Goal: Task Accomplishment & Management: Manage account settings

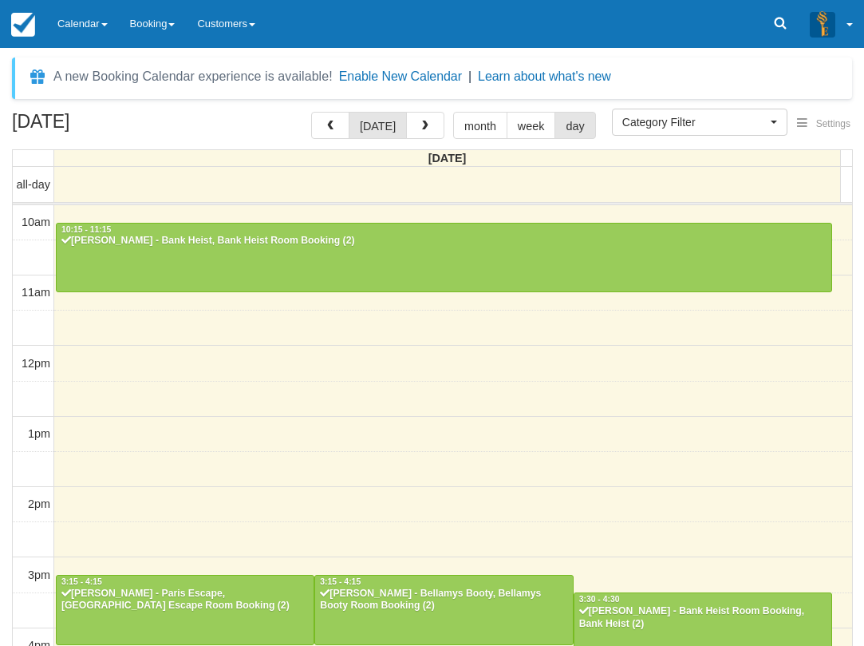
select select
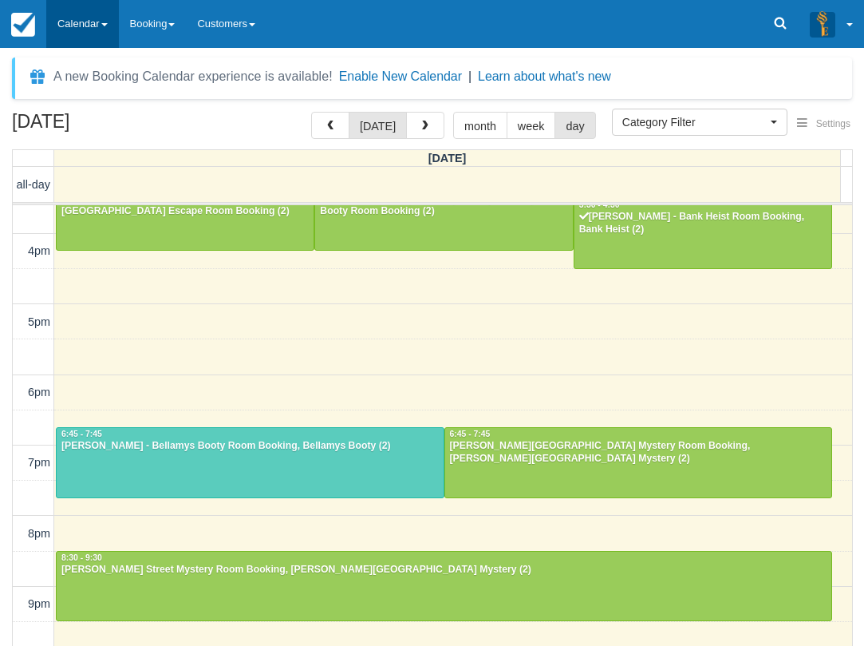
click at [107, 42] on link "Calendar" at bounding box center [82, 24] width 73 height 48
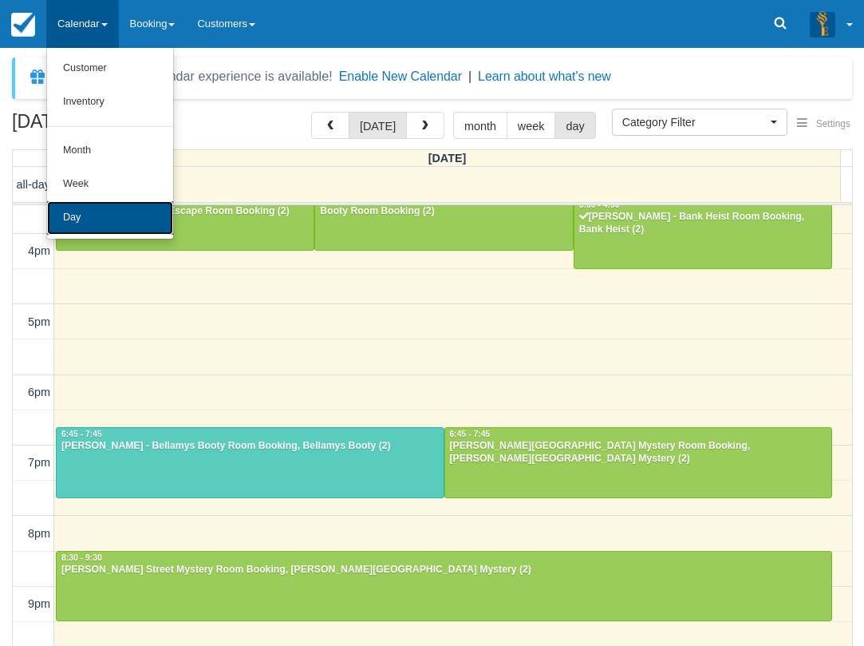
click at [120, 226] on link "Day" at bounding box center [110, 218] width 126 height 34
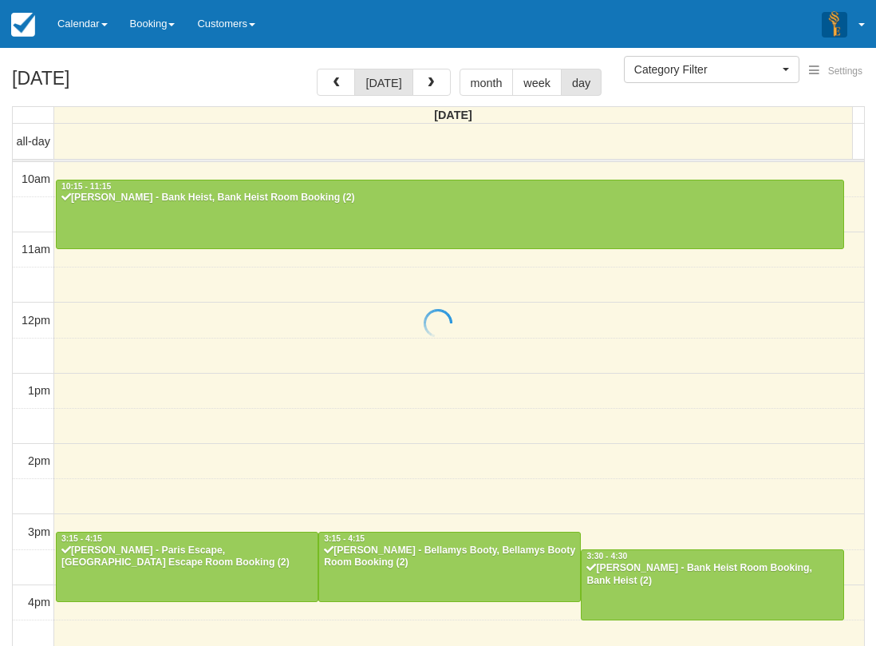
select select
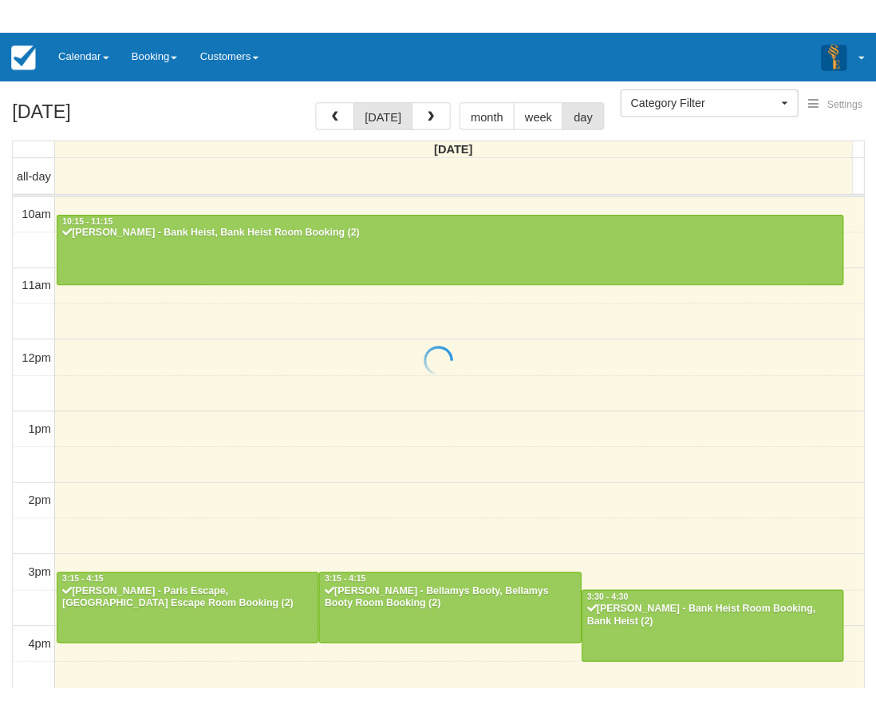
scroll to position [394, 0]
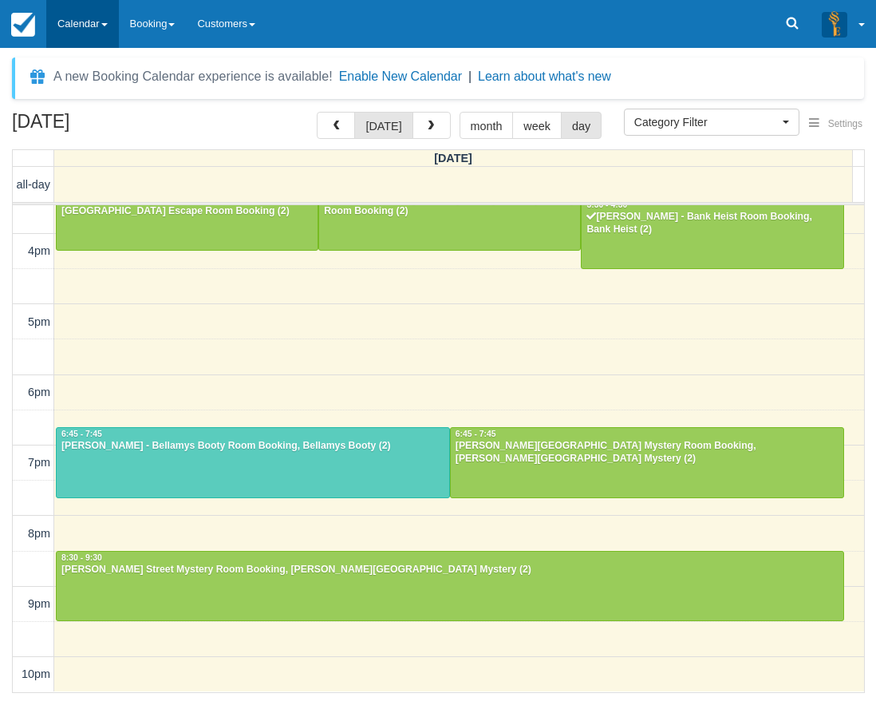
click at [72, 18] on link "Calendar" at bounding box center [82, 24] width 73 height 48
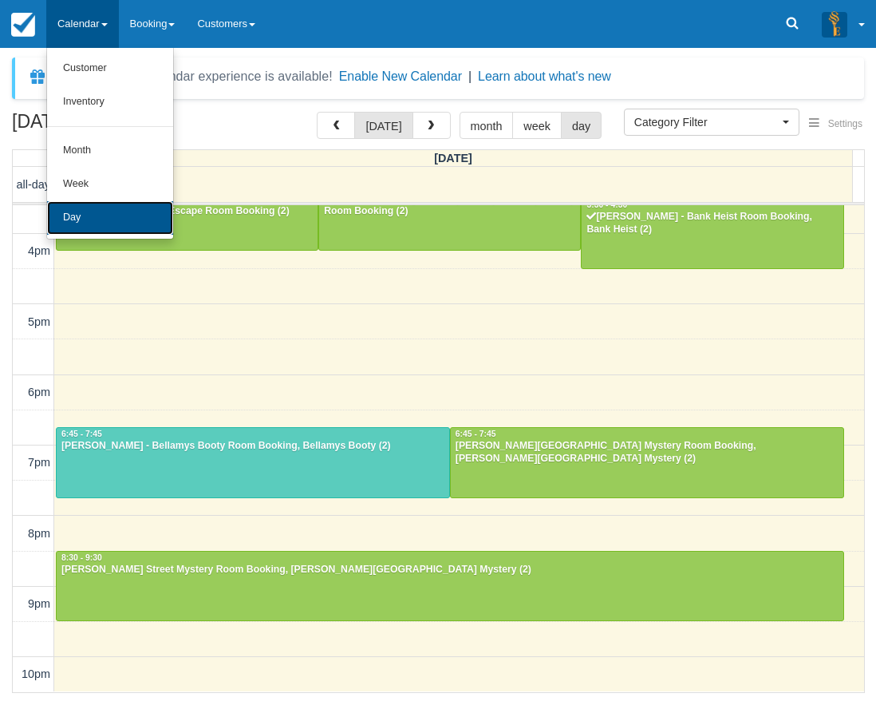
click at [109, 225] on link "Day" at bounding box center [110, 218] width 126 height 34
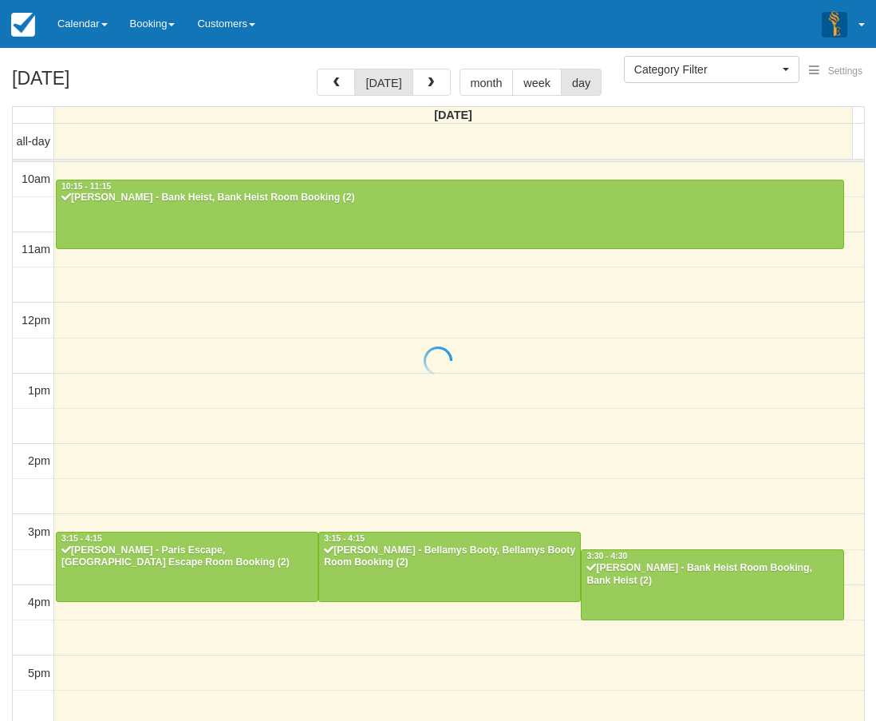
select select
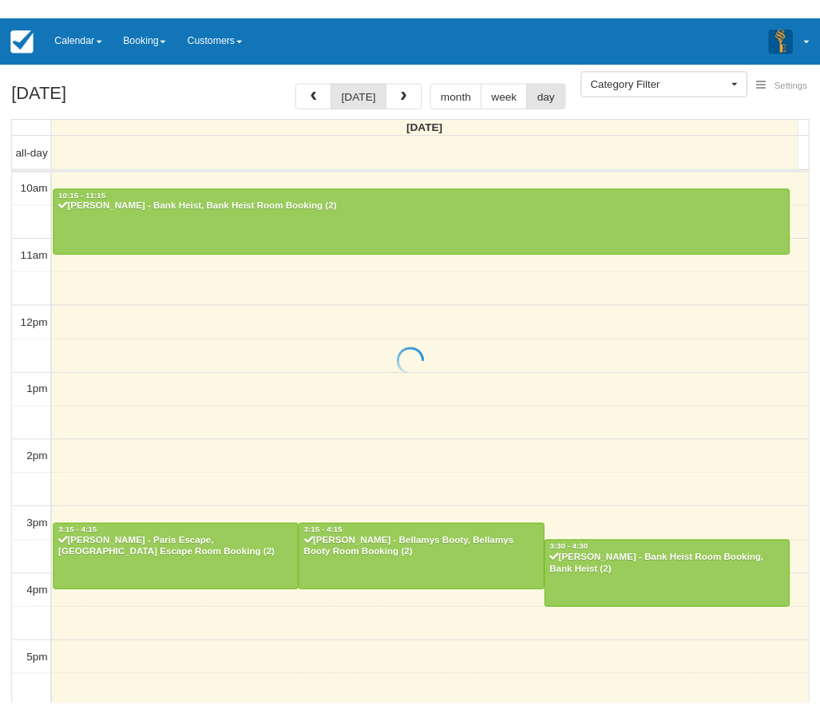
scroll to position [319, 0]
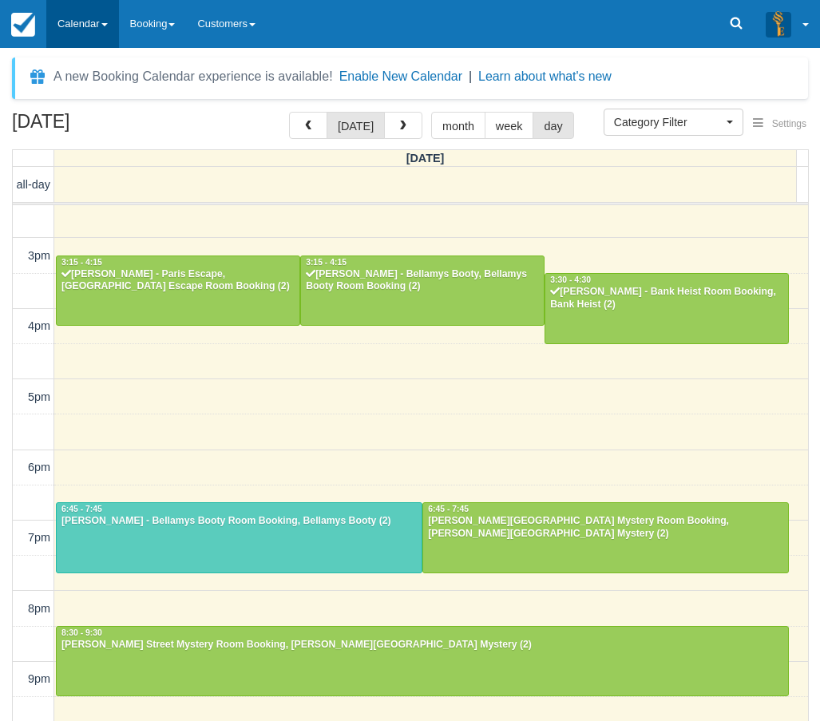
click at [106, 23] on span at bounding box center [104, 24] width 6 height 3
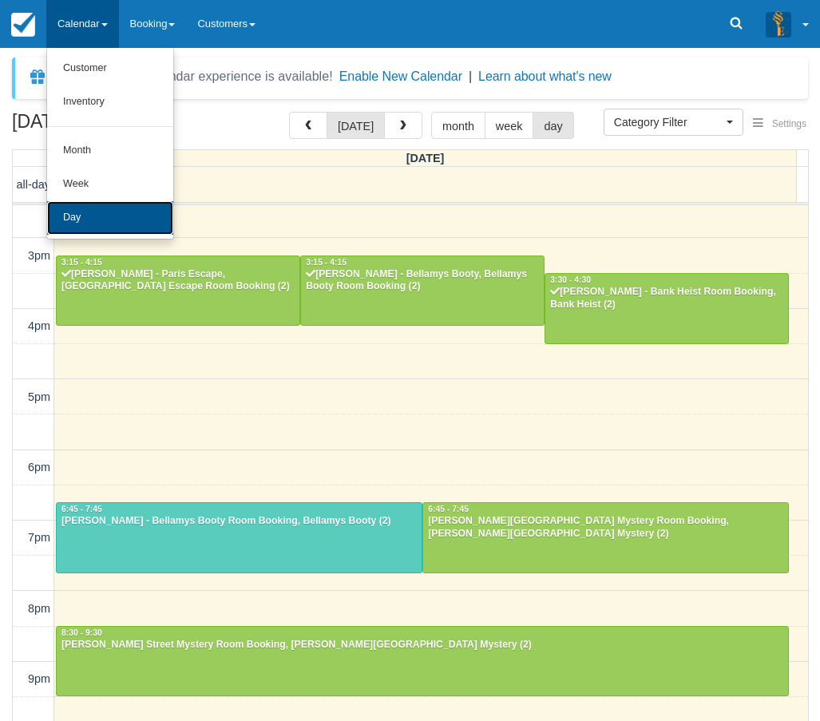
click at [94, 201] on link "Day" at bounding box center [110, 218] width 126 height 34
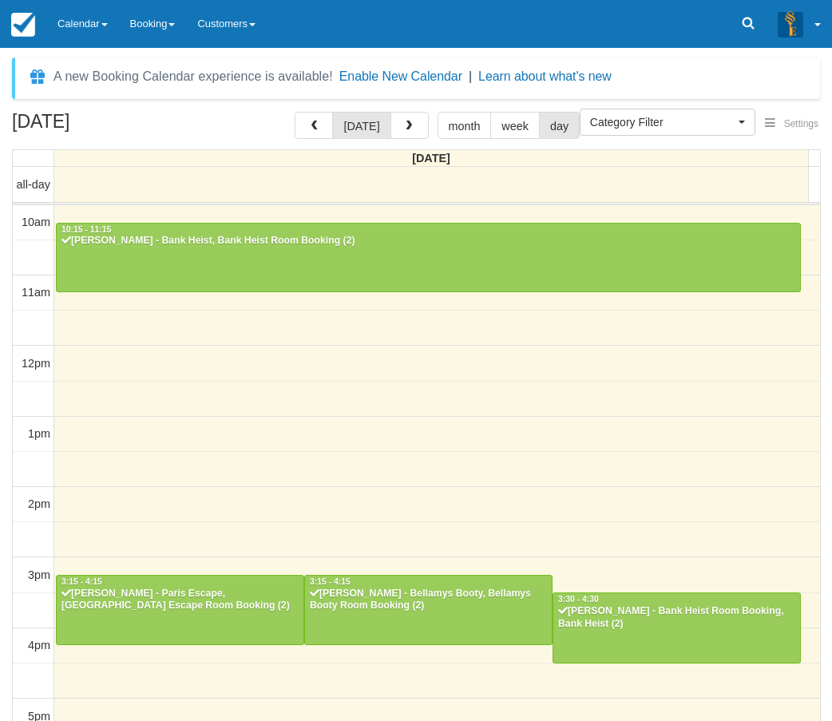
select select
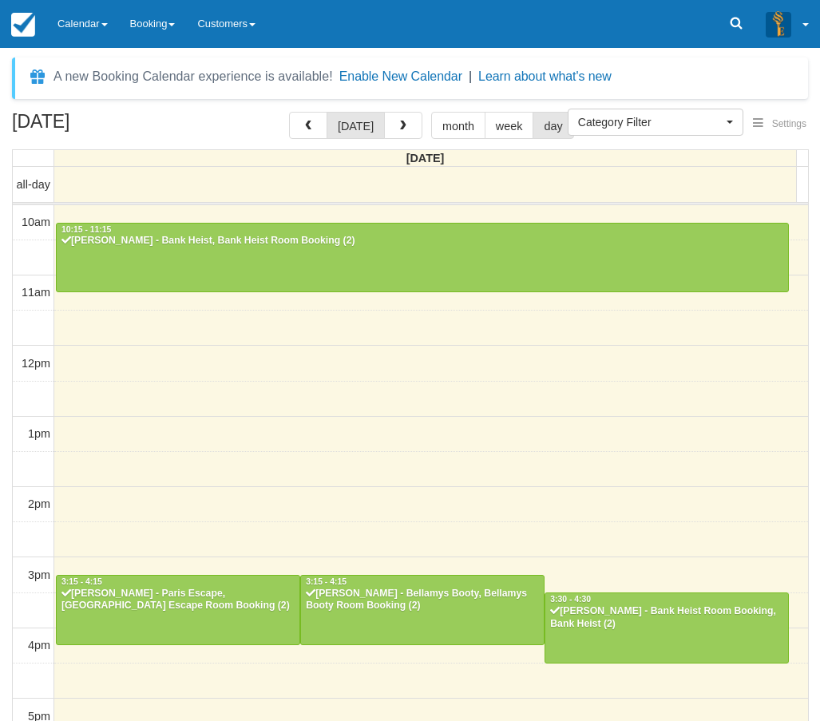
scroll to position [319, 0]
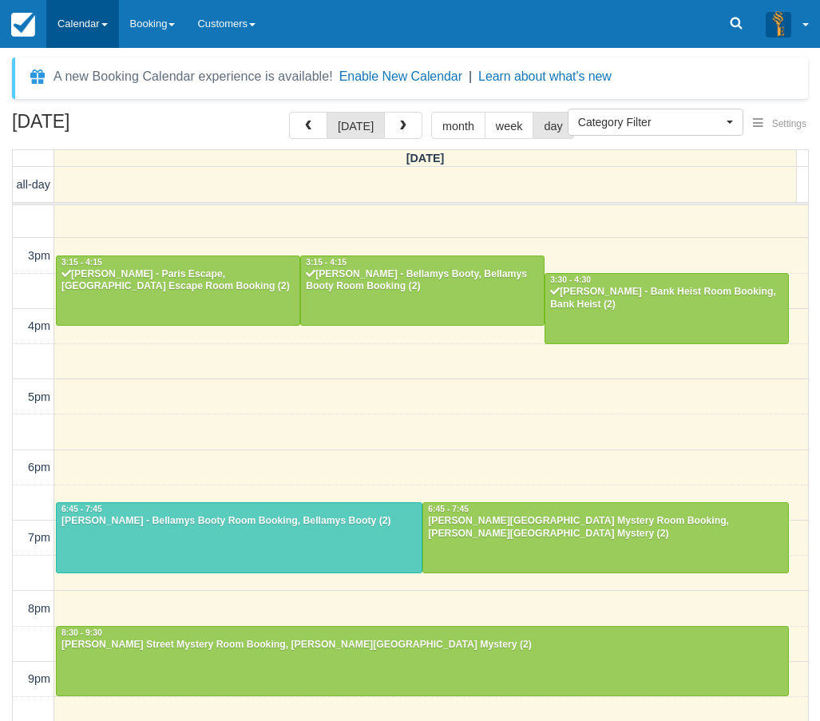
click at [97, 26] on link "Calendar" at bounding box center [82, 24] width 73 height 48
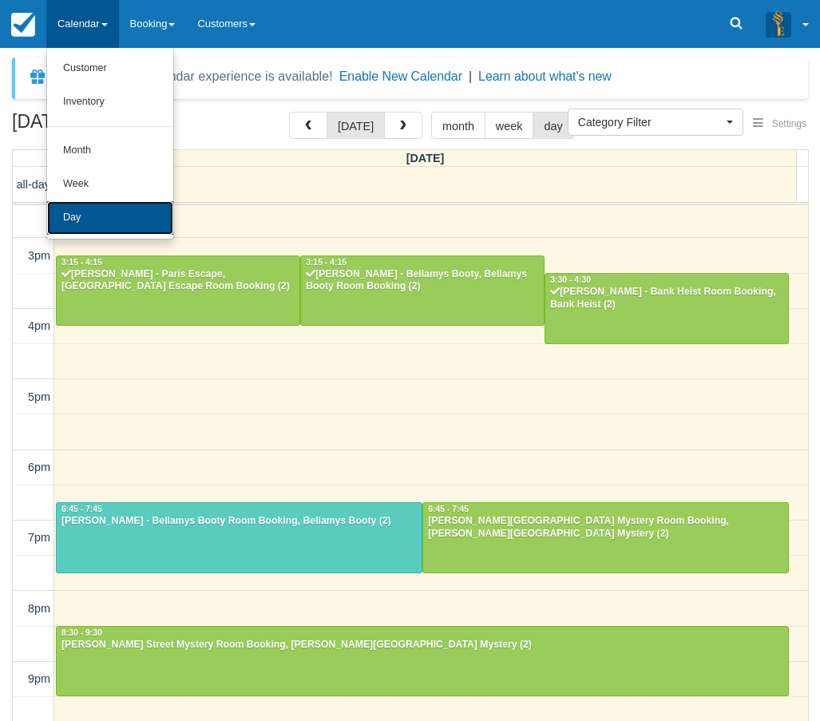
click at [107, 211] on link "Day" at bounding box center [110, 218] width 126 height 34
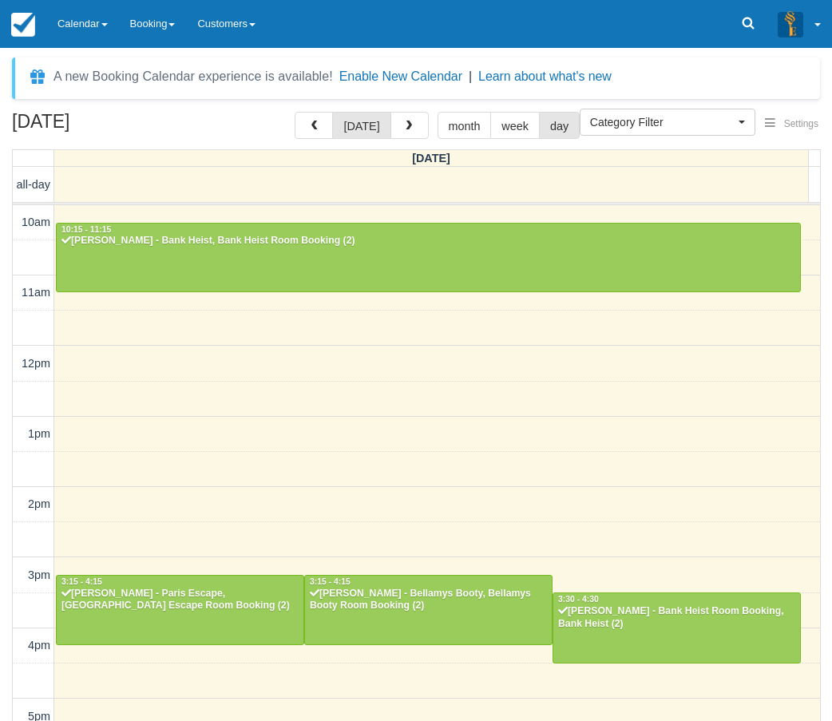
select select
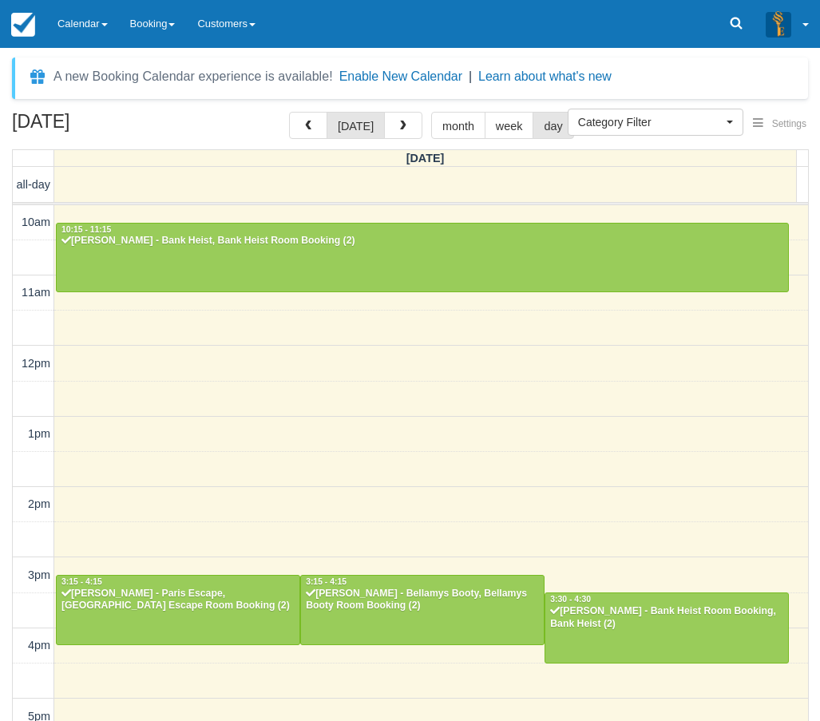
scroll to position [319, 0]
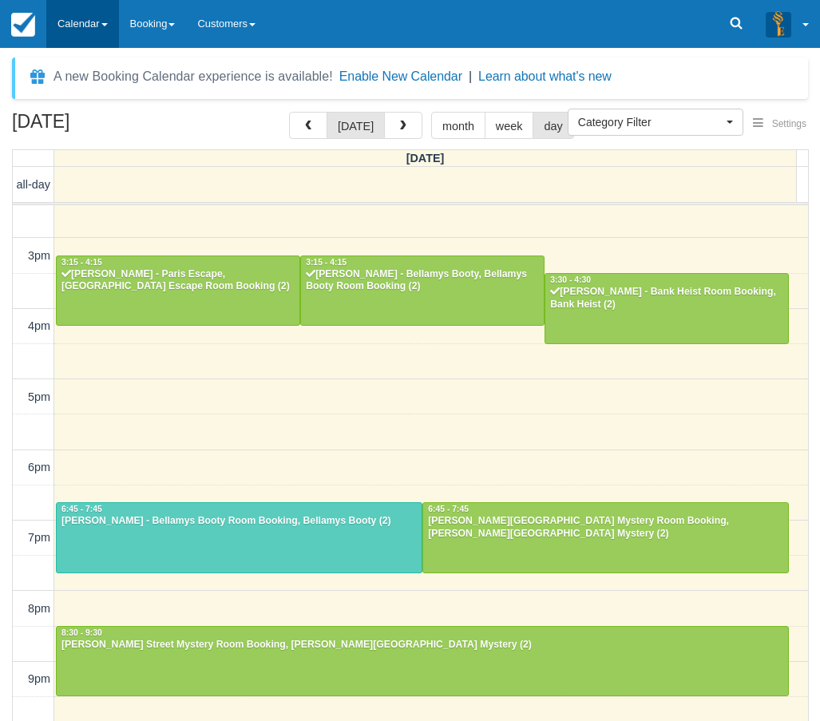
click at [100, 13] on link "Calendar" at bounding box center [82, 24] width 73 height 48
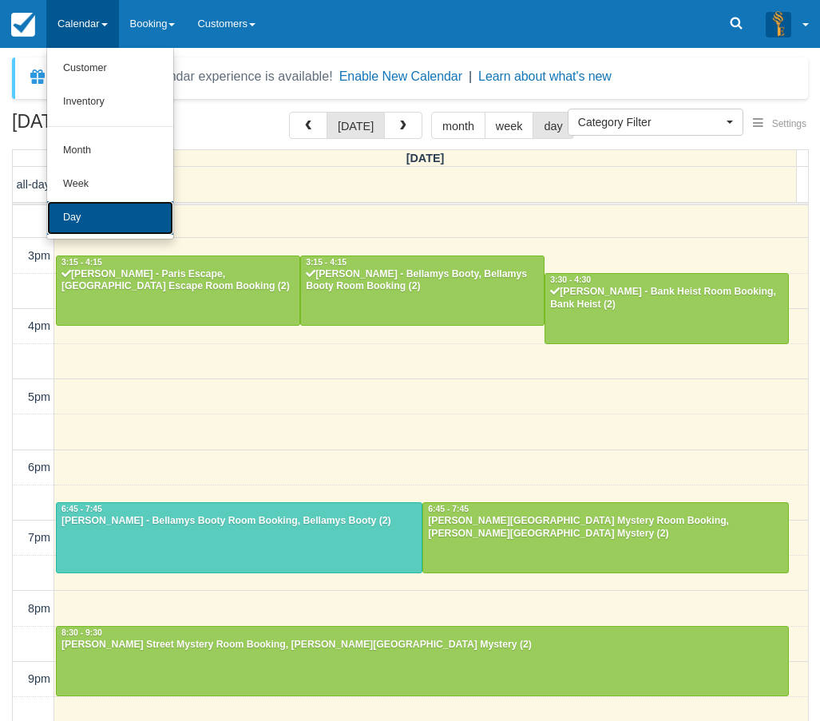
click at [127, 219] on link "Day" at bounding box center [110, 218] width 126 height 34
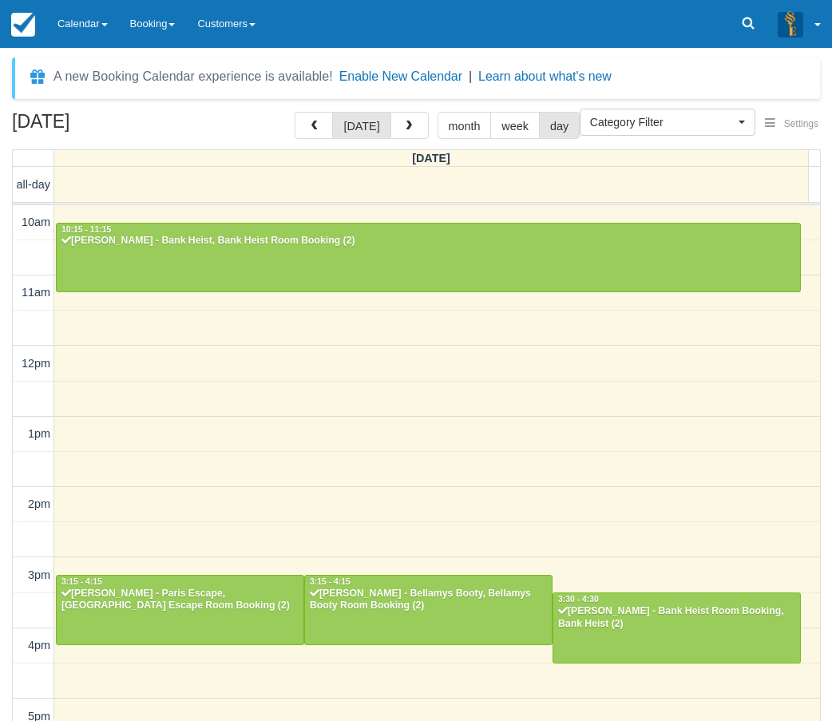
select select
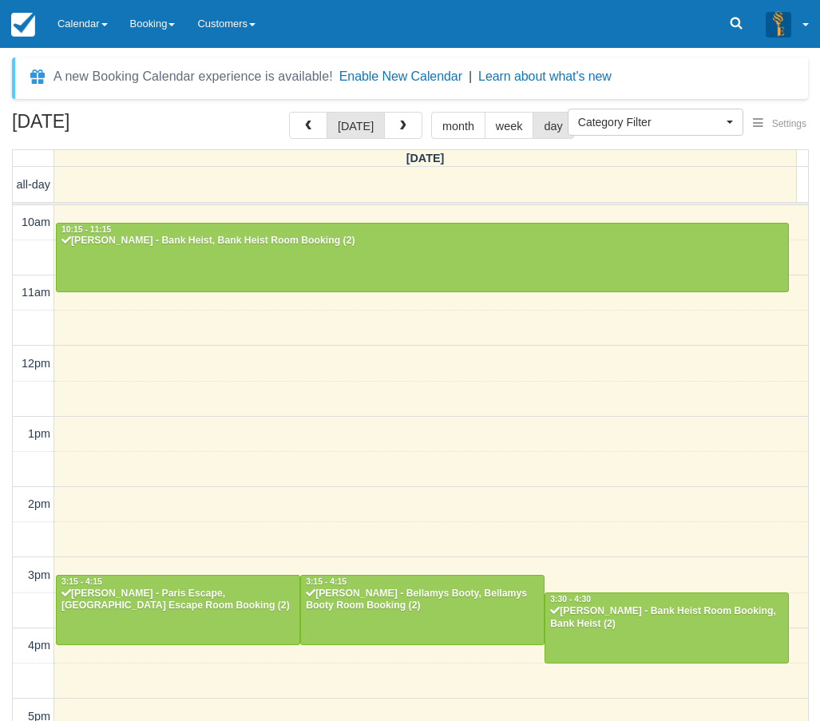
scroll to position [319, 0]
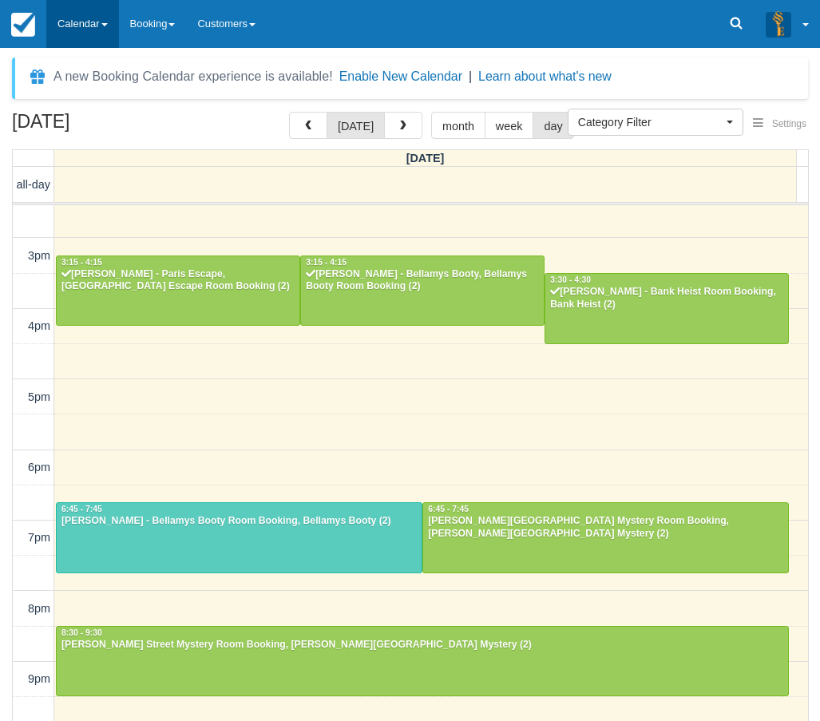
click at [105, 28] on link "Calendar" at bounding box center [82, 24] width 73 height 48
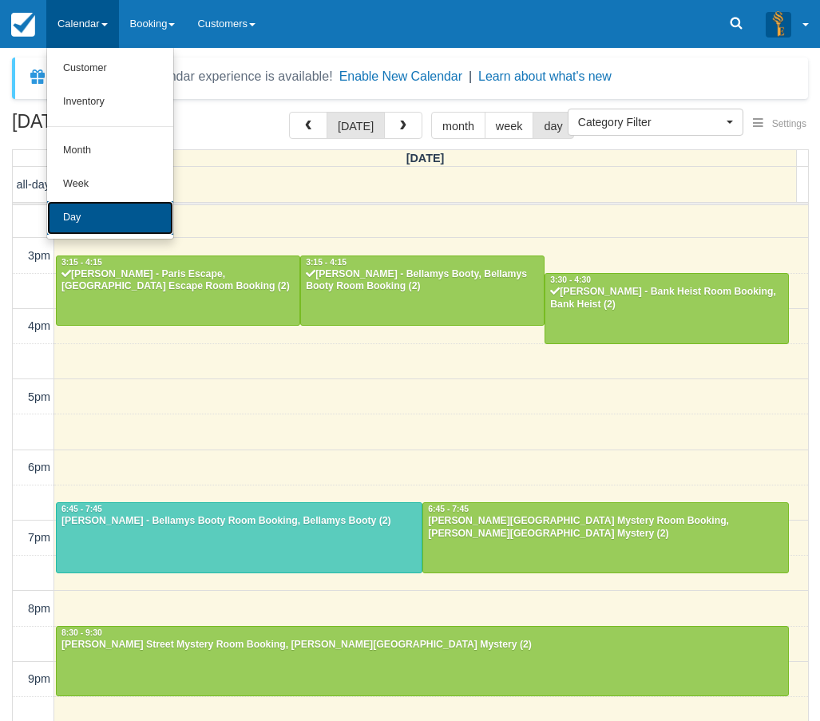
click at [121, 222] on link "Day" at bounding box center [110, 218] width 126 height 34
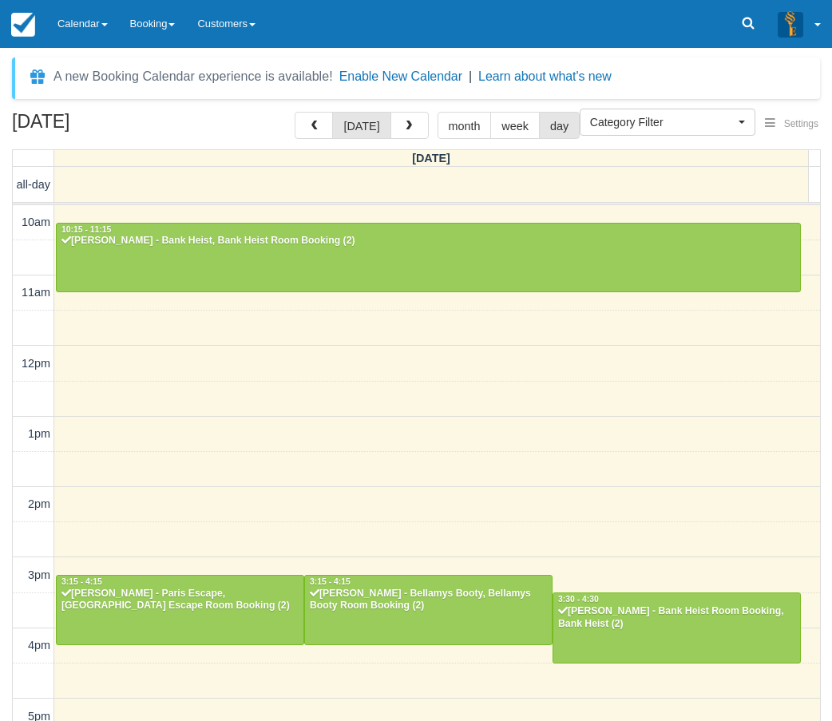
select select
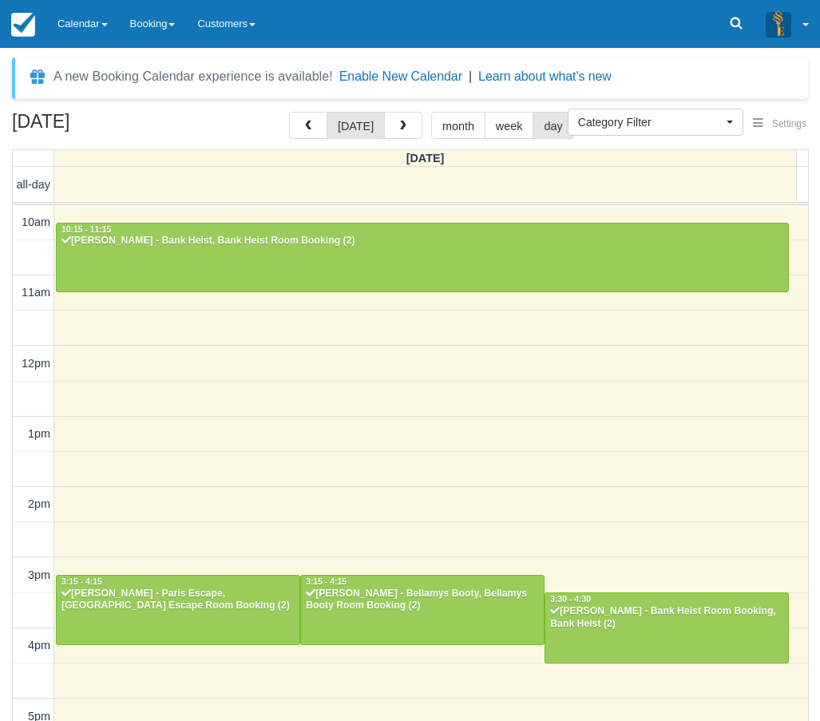
scroll to position [319, 0]
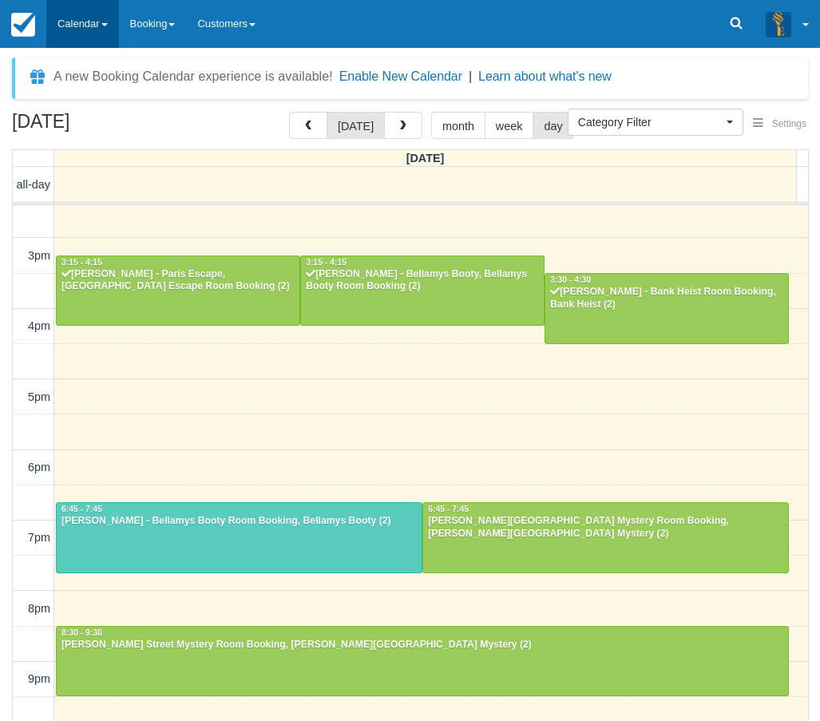
click at [56, 10] on link "Calendar" at bounding box center [82, 24] width 73 height 48
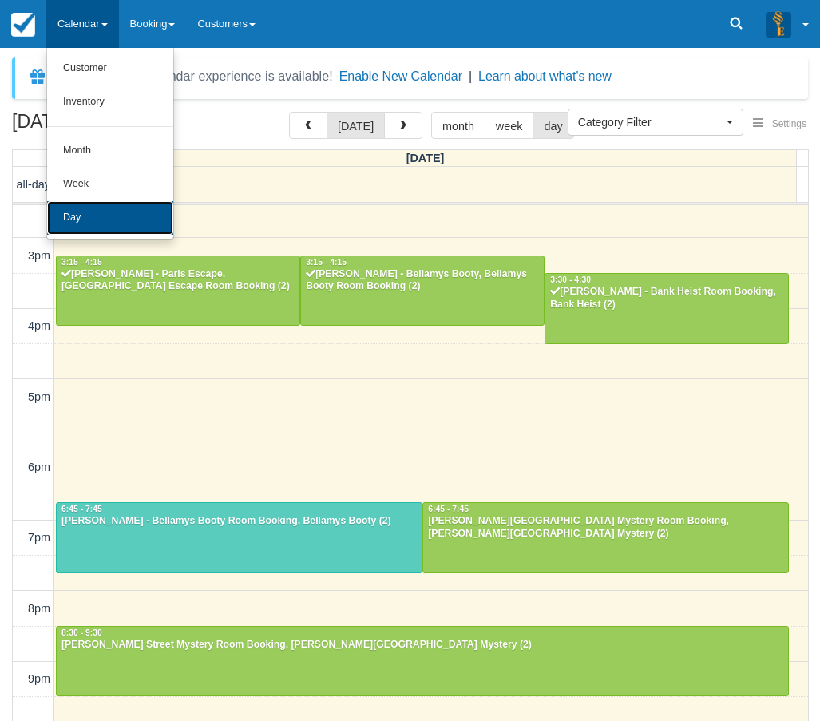
click at [88, 203] on link "Day" at bounding box center [110, 218] width 126 height 34
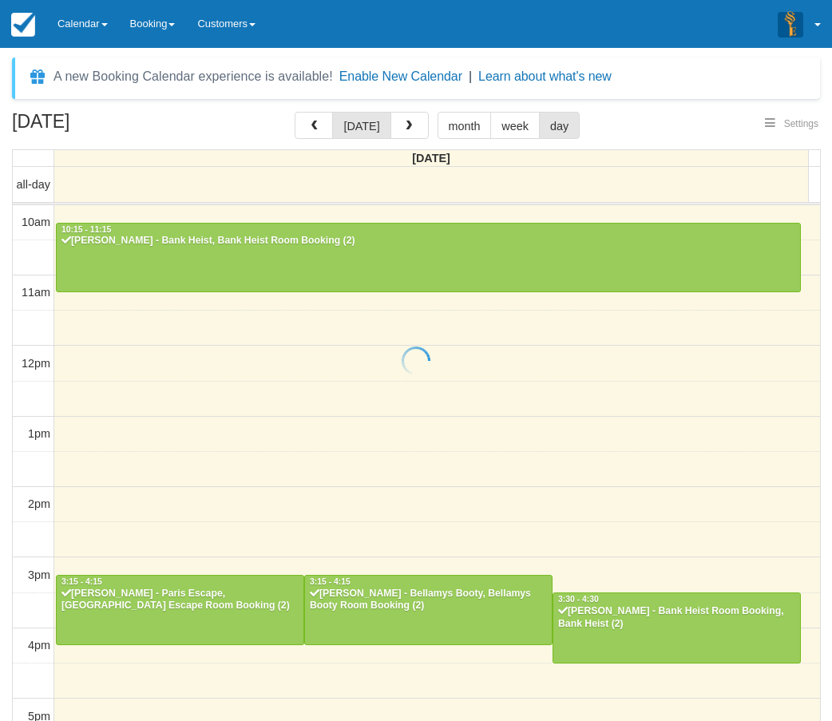
select select
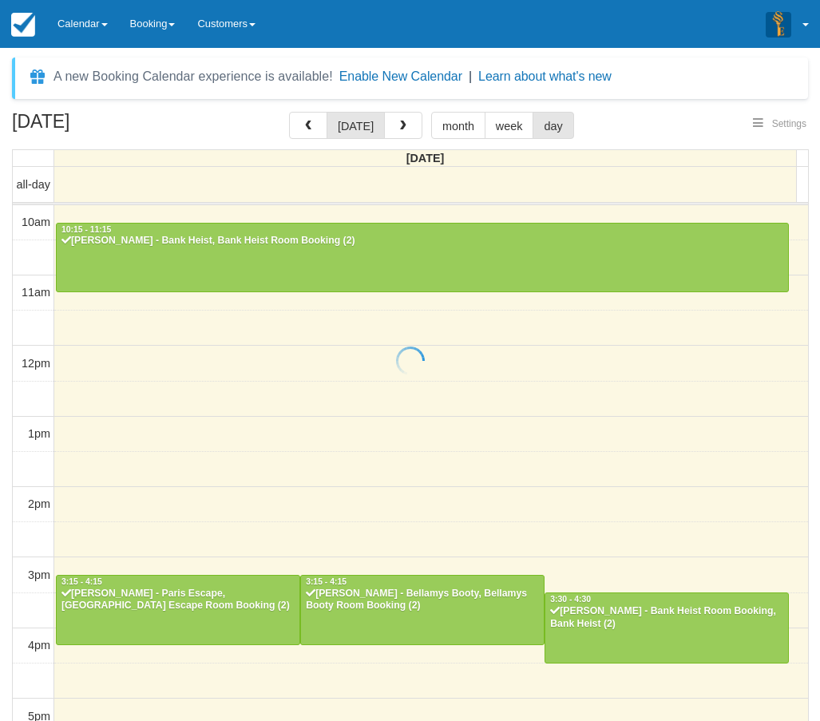
scroll to position [319, 0]
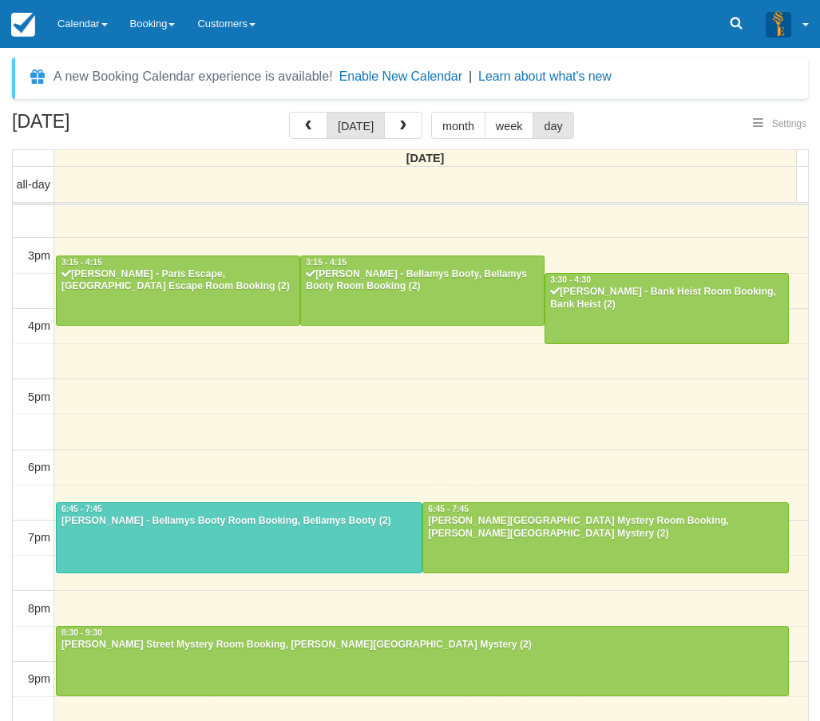
select select
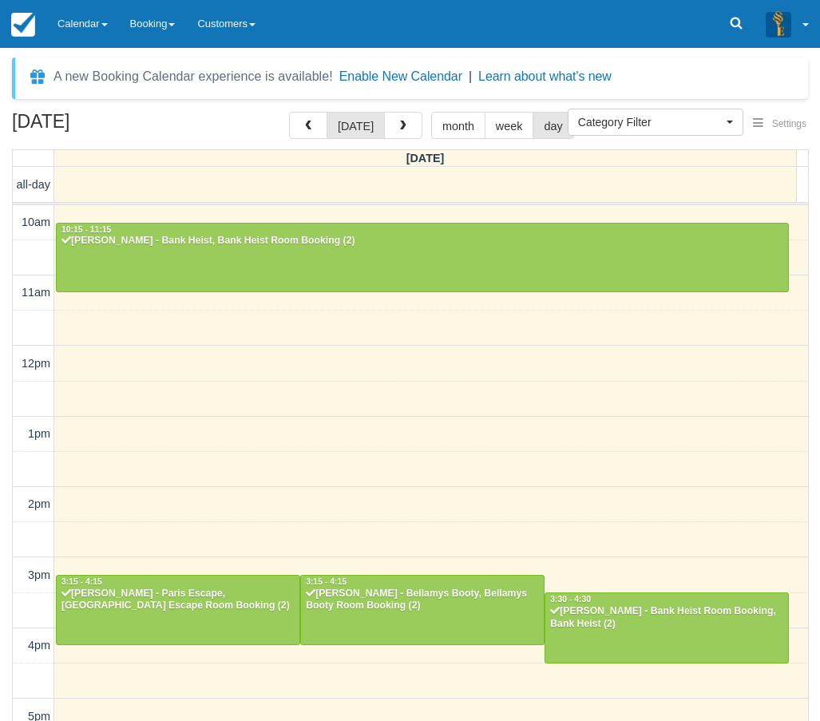
select select
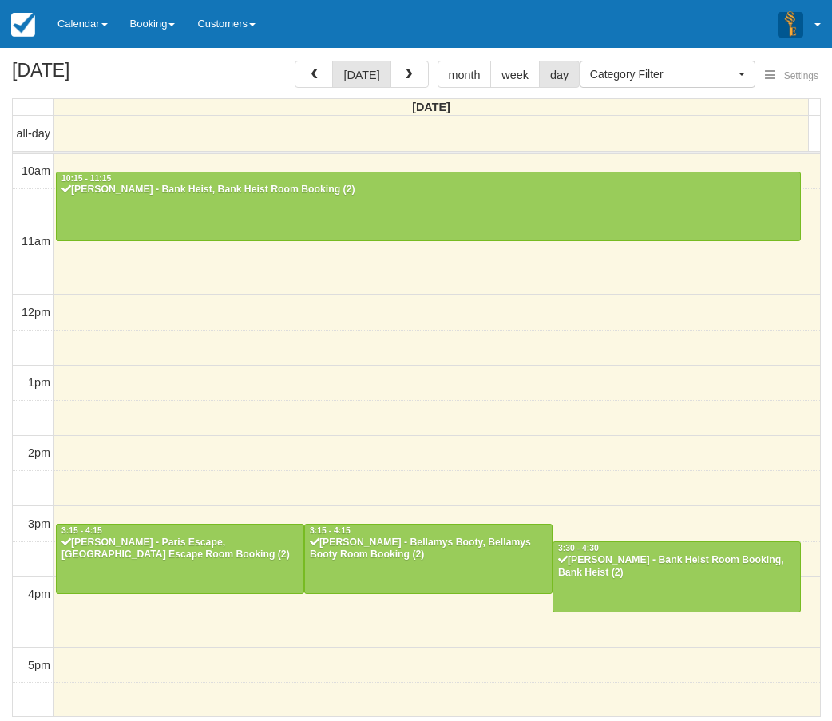
select select
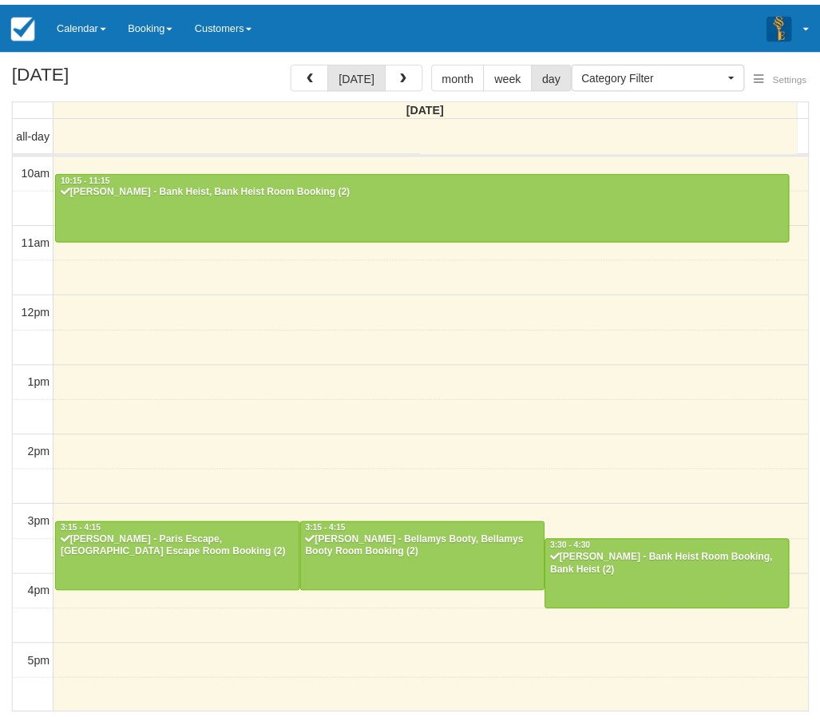
scroll to position [319, 0]
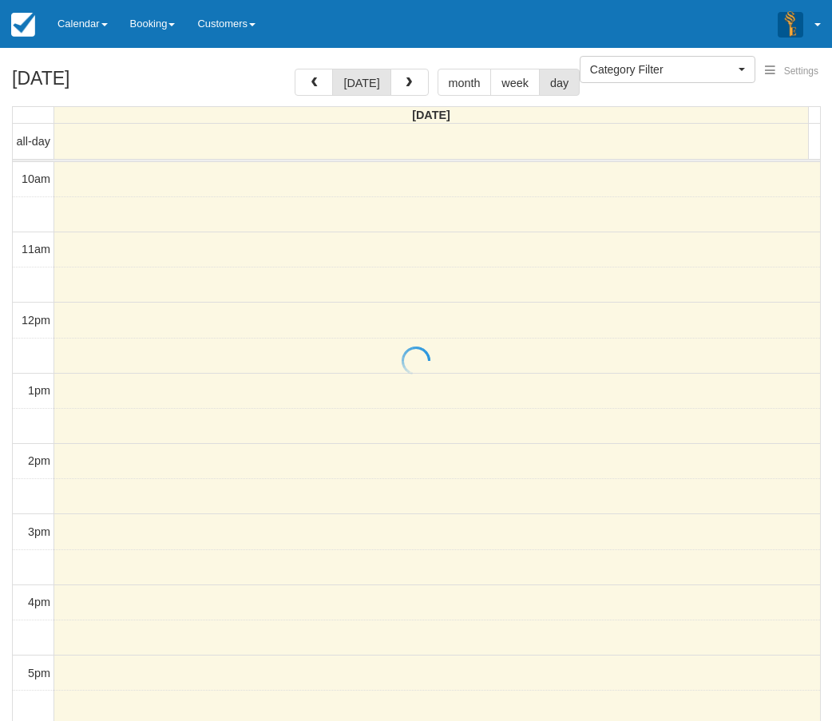
select select
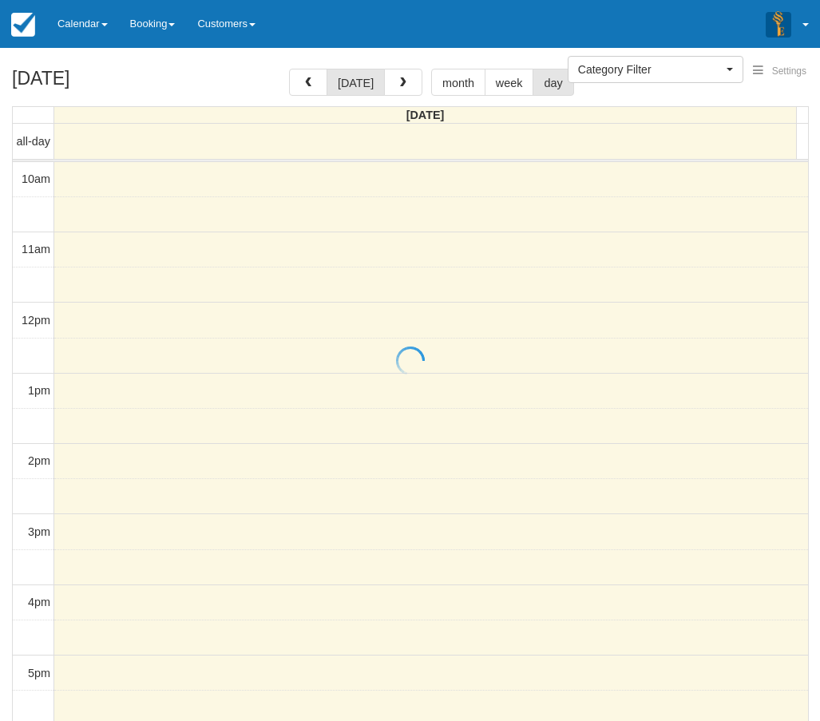
scroll to position [319, 0]
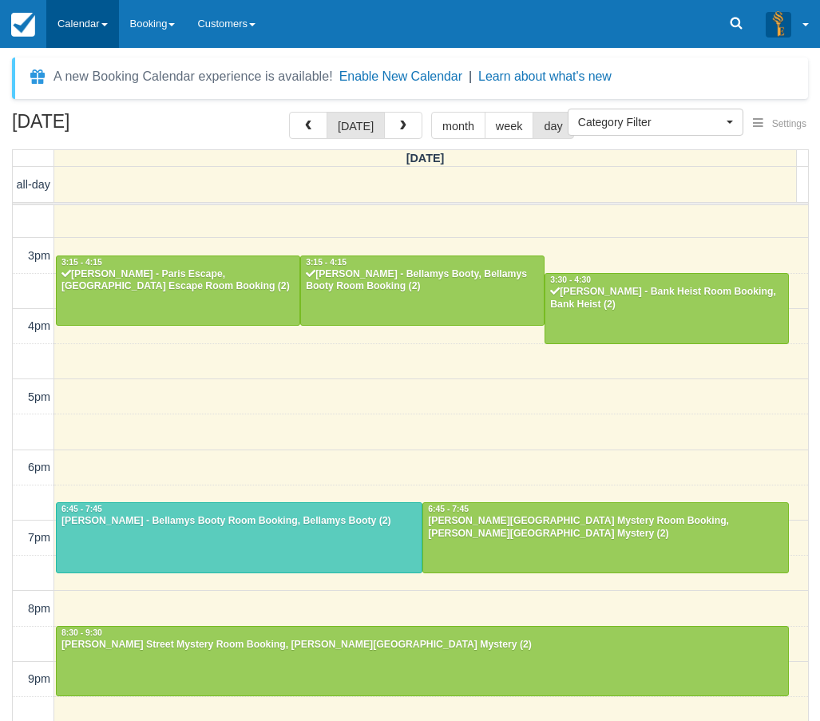
click at [97, 26] on link "Calendar" at bounding box center [82, 24] width 73 height 48
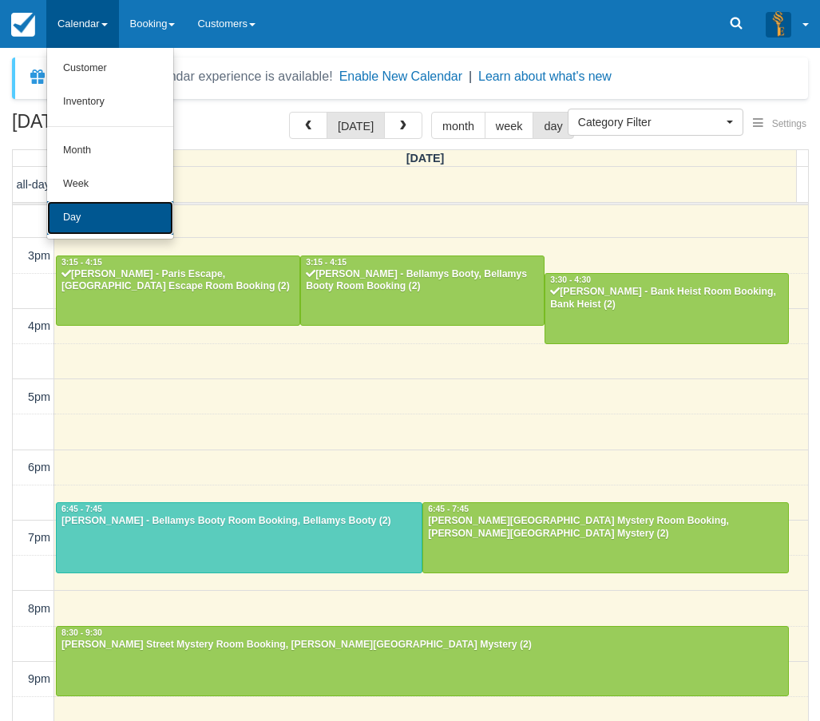
click at [90, 226] on link "Day" at bounding box center [110, 218] width 126 height 34
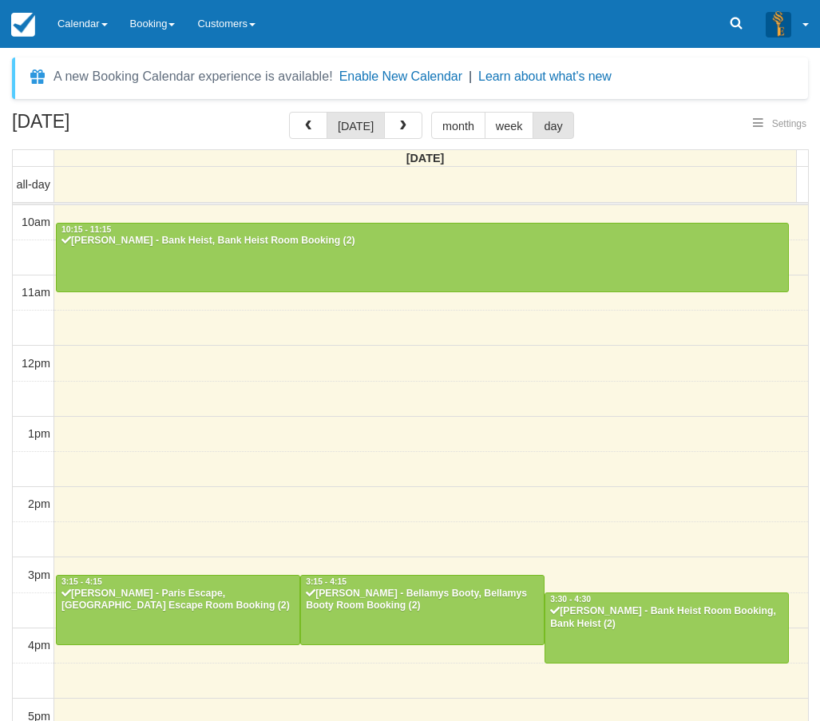
select select
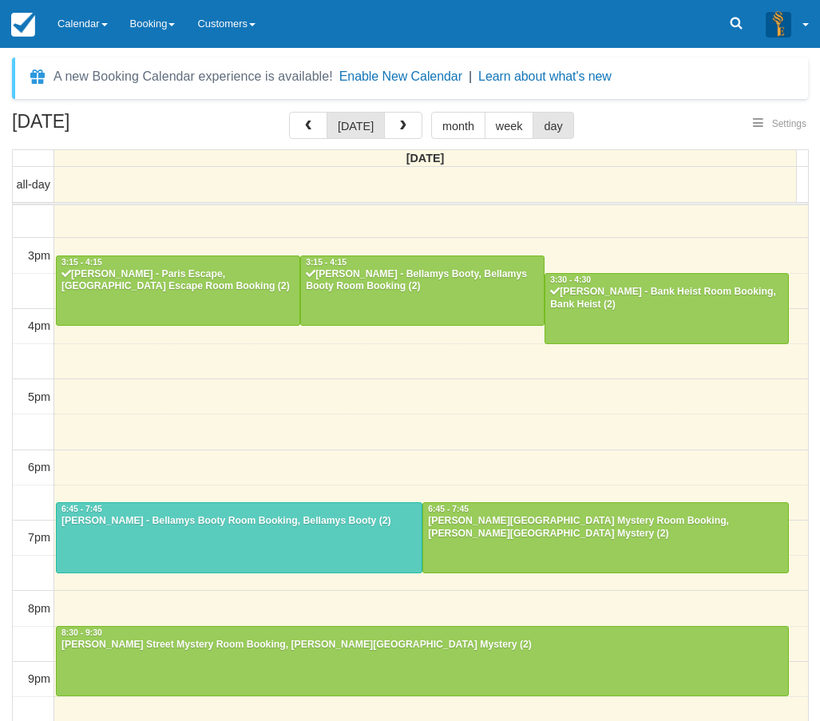
select select
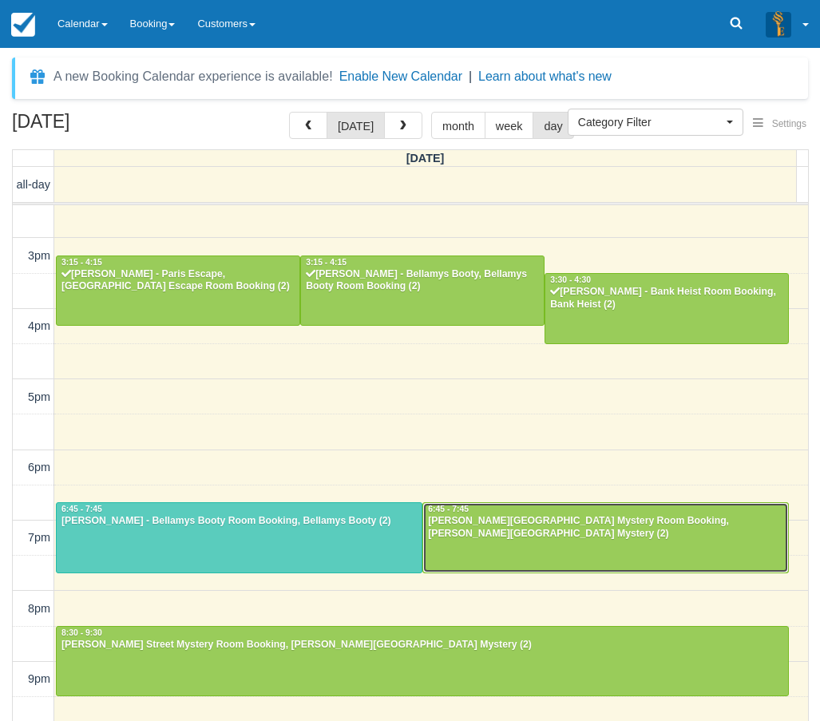
click at [519, 517] on div "[PERSON_NAME][GEOGRAPHIC_DATA] Mystery Room Booking, [PERSON_NAME][GEOGRAPHIC_D…" at bounding box center [605, 528] width 357 height 26
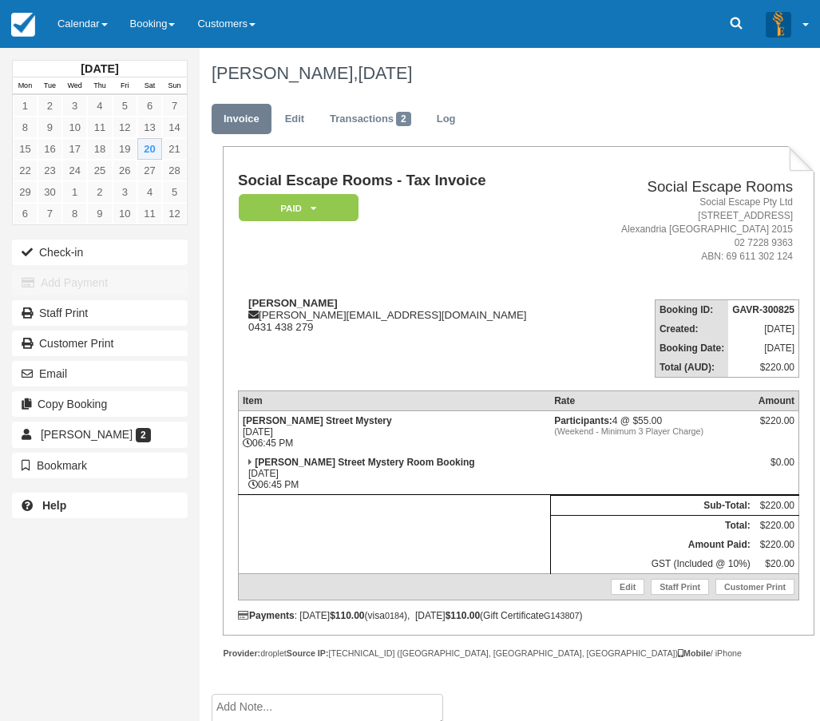
click at [495, 452] on td "Baker Street Mystery Room Booking Sat Sept 20, 2025 06:45 PM" at bounding box center [394, 473] width 312 height 42
click at [554, 417] on strong "Participants:" at bounding box center [583, 420] width 58 height 11
drag, startPoint x: 263, startPoint y: 435, endPoint x: 292, endPoint y: 447, distance: 31.9
click at [292, 447] on td "Baker Street Mystery Sat Sept 20, 2025 06:45 PM" at bounding box center [394, 431] width 312 height 42
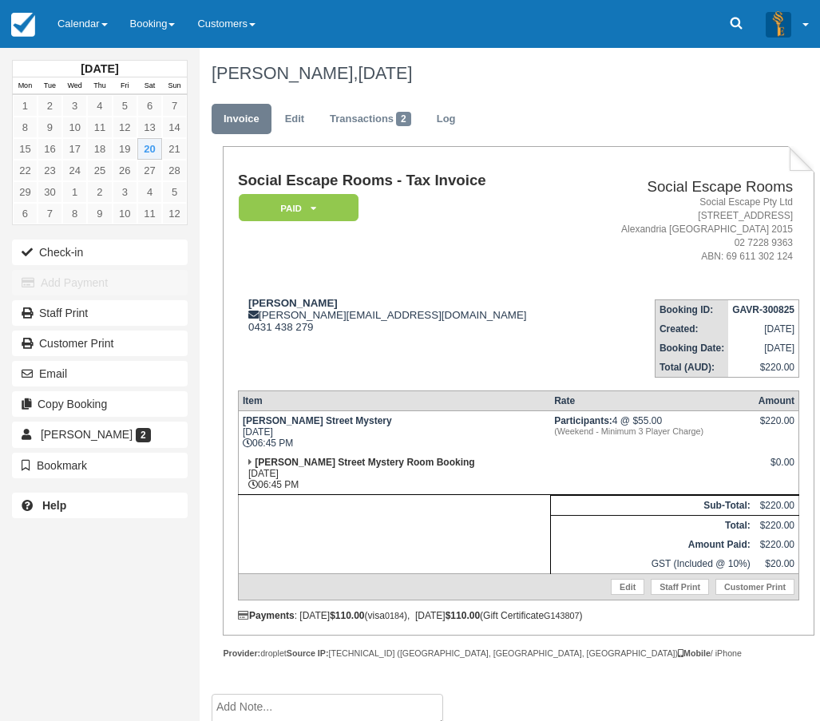
click at [292, 446] on td "Baker Street Mystery Sat Sept 20, 2025 06:45 PM" at bounding box center [394, 431] width 312 height 42
click at [109, 240] on button "Check-in" at bounding box center [100, 252] width 176 height 26
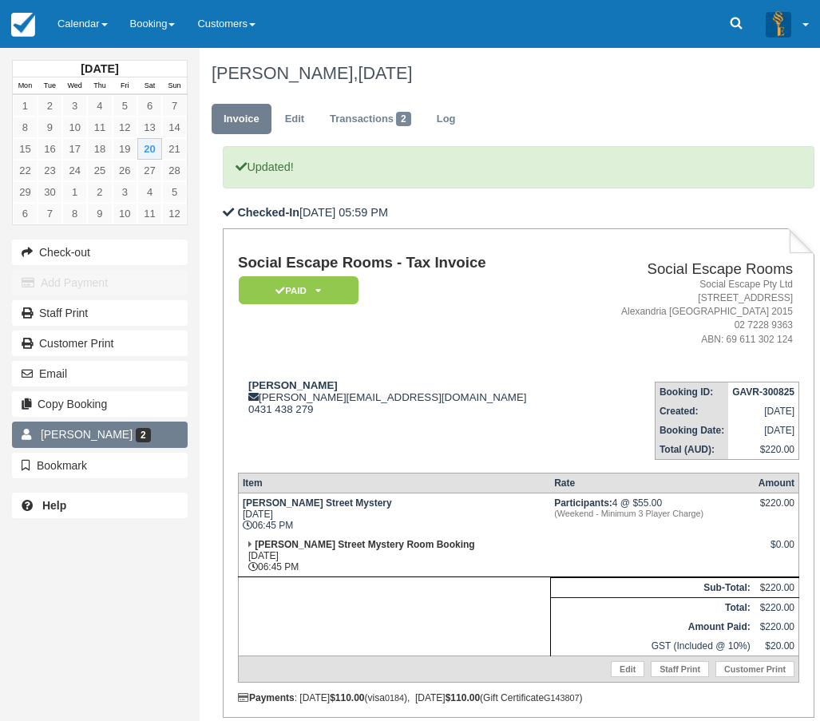
click at [148, 430] on link "[PERSON_NAME] 2" at bounding box center [100, 434] width 176 height 26
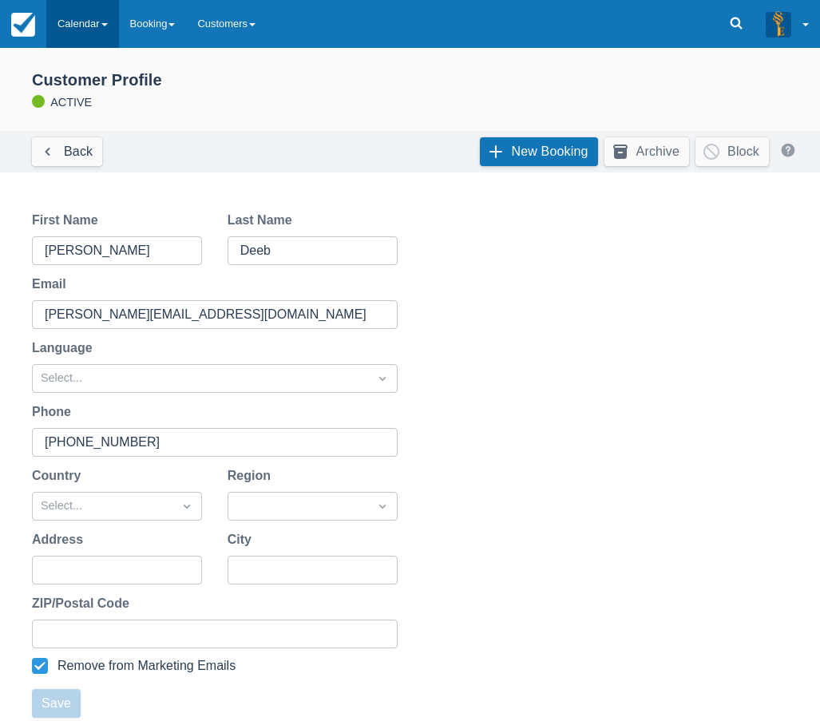
click at [84, 37] on link "Calendar" at bounding box center [82, 24] width 73 height 48
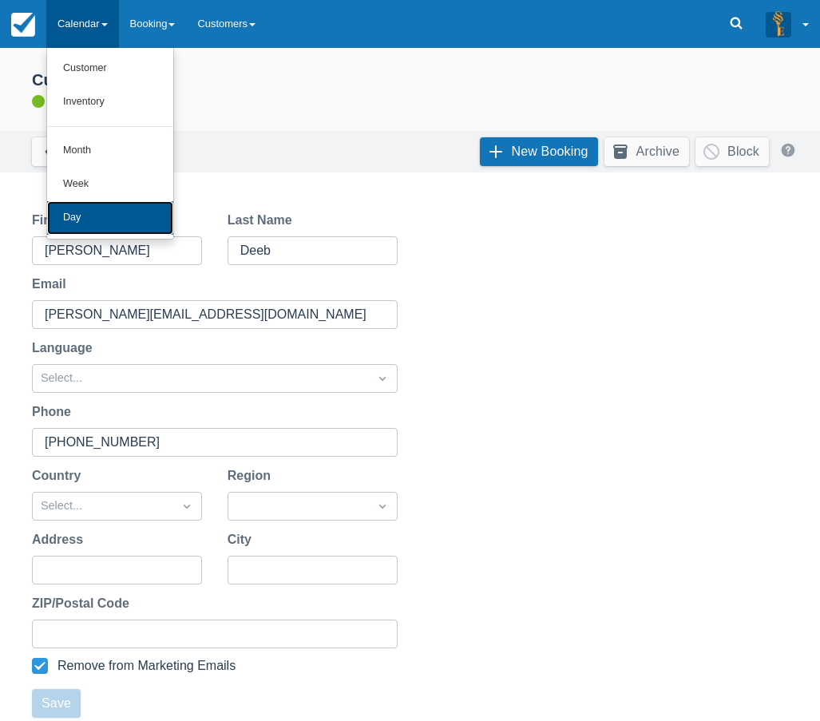
click at [134, 212] on link "Day" at bounding box center [110, 218] width 126 height 34
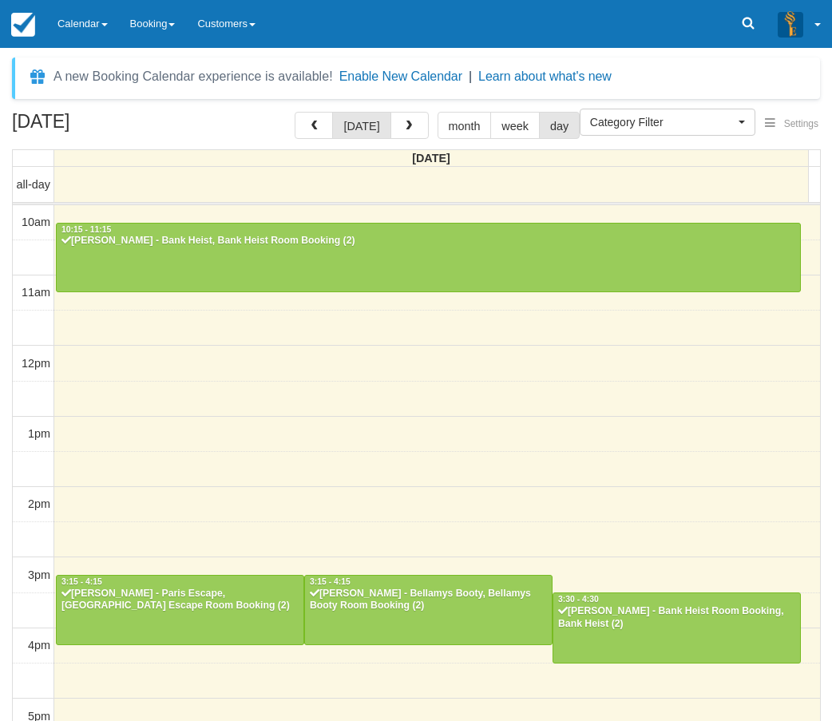
select select
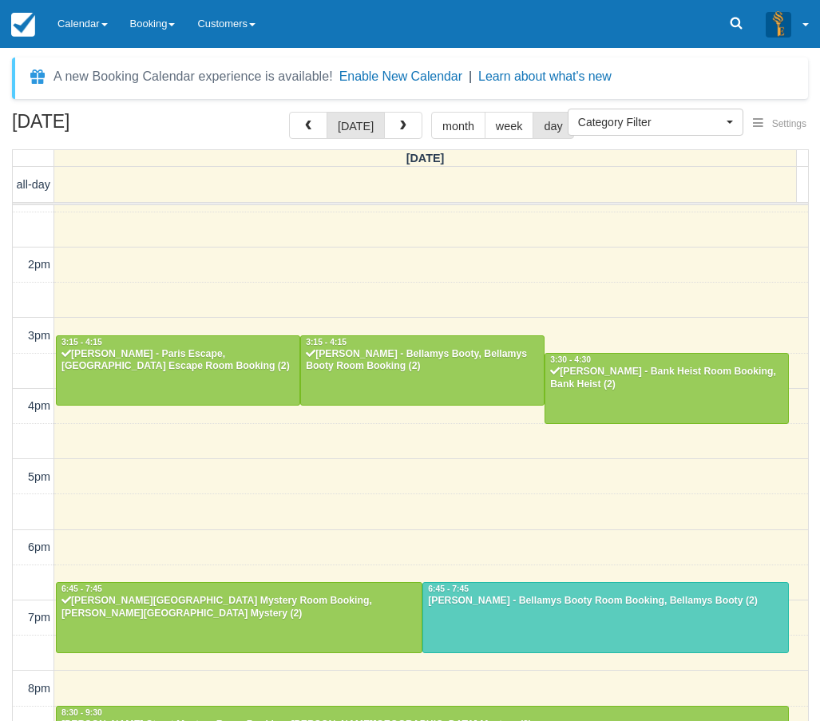
scroll to position [318, 0]
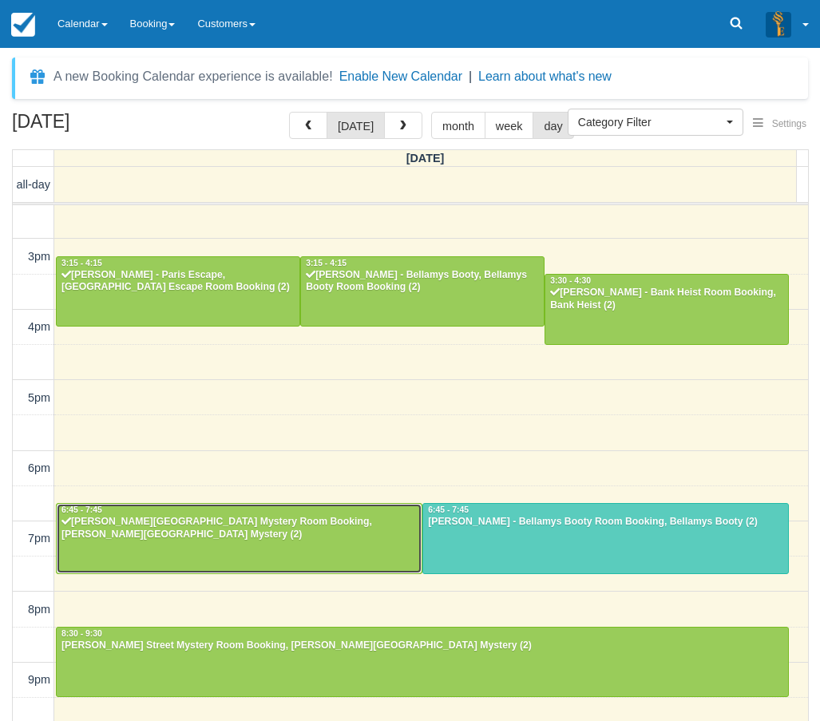
click at [272, 535] on div "Samantha Deeb - Baker Street Mystery Room Booking, Baker Street Mystery (2)" at bounding box center [239, 529] width 357 height 26
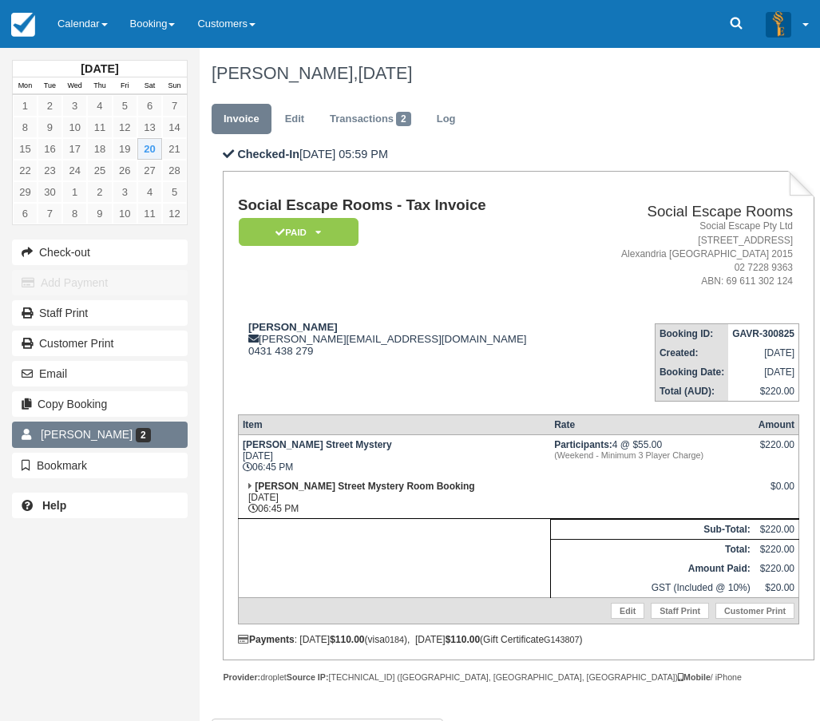
click at [111, 433] on span "Samantha Deeb" at bounding box center [87, 434] width 92 height 13
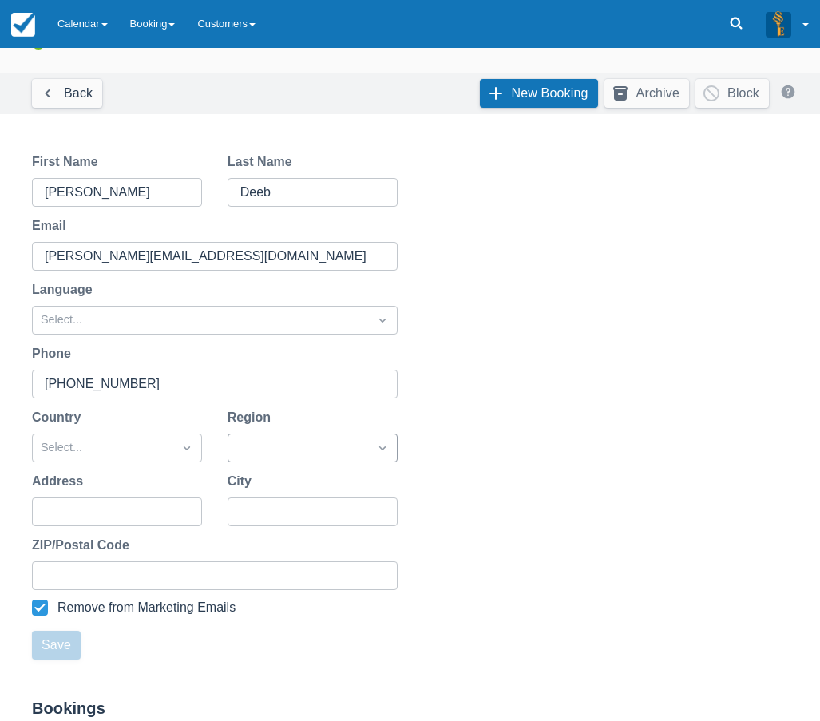
scroll to position [300, 0]
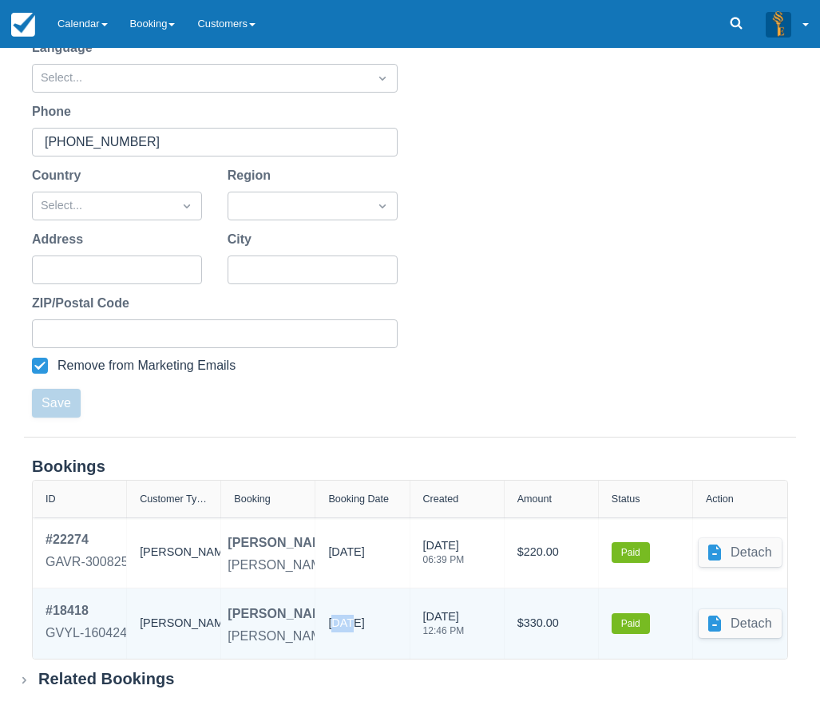
drag, startPoint x: 334, startPoint y: 618, endPoint x: 354, endPoint y: 623, distance: 20.5
click at [354, 623] on div "[DATE]" at bounding box center [346, 626] width 36 height 24
drag, startPoint x: 276, startPoint y: 637, endPoint x: 311, endPoint y: 640, distance: 35.3
click at [311, 640] on div "Ransom, Ransom Room Booking" at bounding box center [324, 635] width 194 height 19
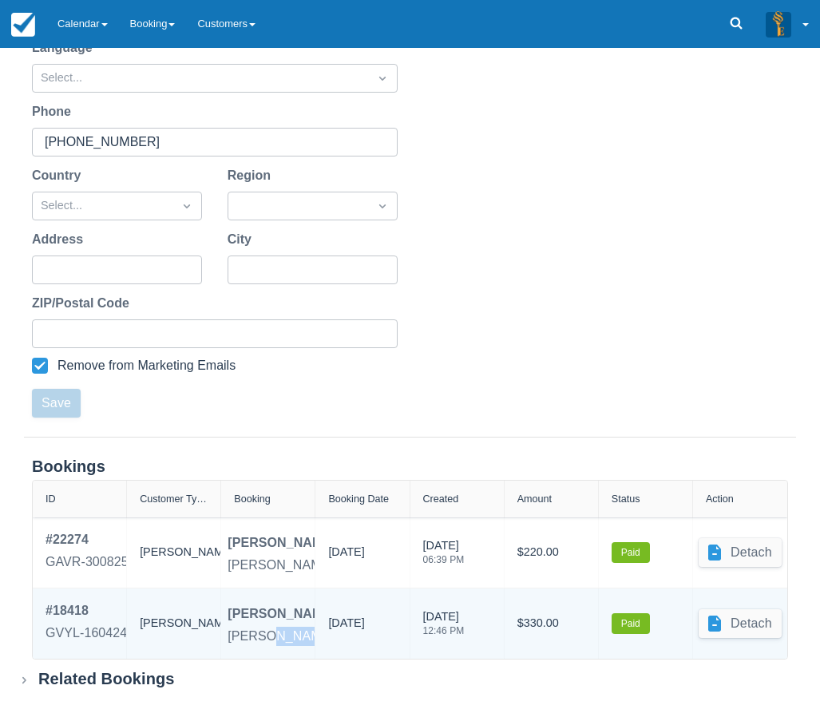
click at [311, 640] on div "Ransom, Ransom Room Booking" at bounding box center [324, 635] width 194 height 19
click at [99, 630] on div "GVYL-160424" at bounding box center [85, 632] width 81 height 19
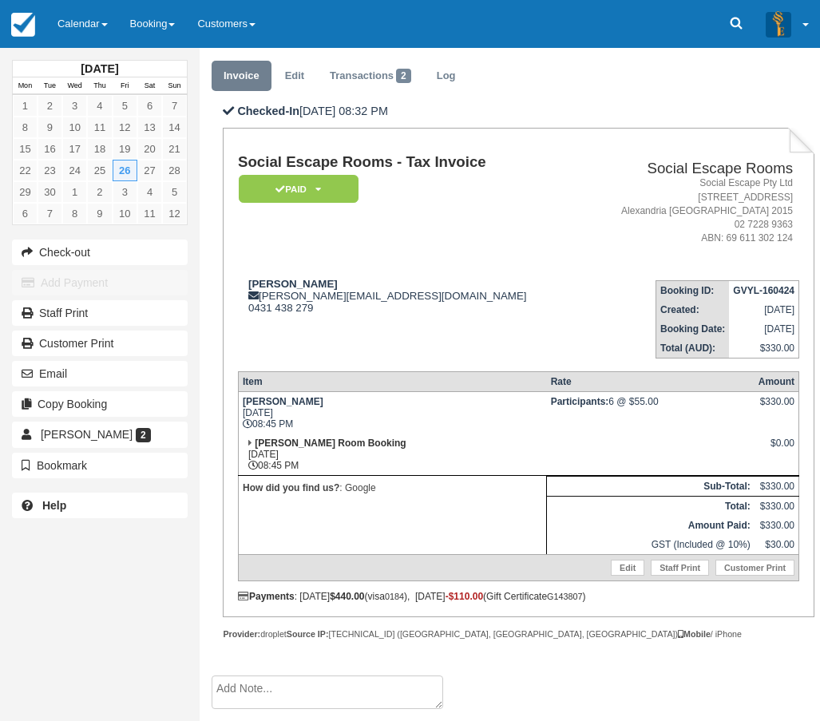
scroll to position [80, 0]
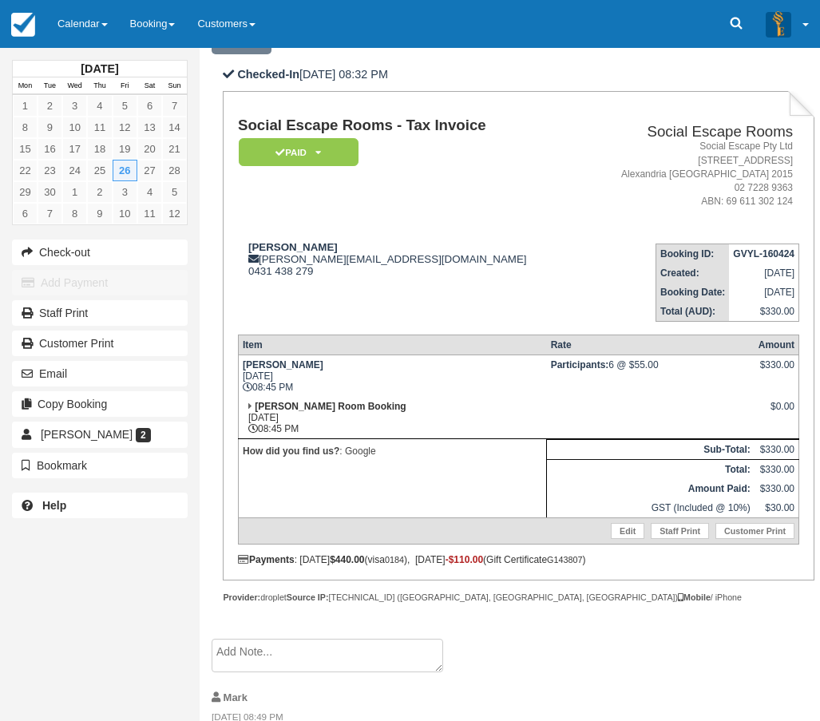
click at [350, 433] on td "Ransom Room Booking Fri Apr 26, 2024 08:45 PM" at bounding box center [392, 418] width 308 height 42
click at [488, 263] on div "Samantha Deeb sammy_deeb@hotmail.com 0431 438 279" at bounding box center [409, 259] width 342 height 36
click at [93, 33] on link "Calendar" at bounding box center [82, 24] width 73 height 48
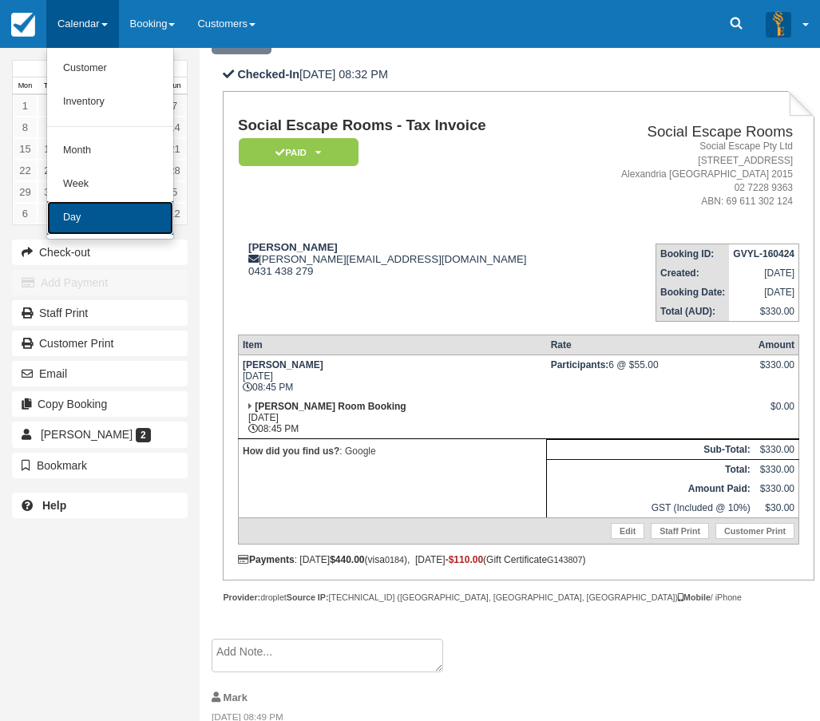
click at [80, 222] on link "Day" at bounding box center [110, 218] width 126 height 34
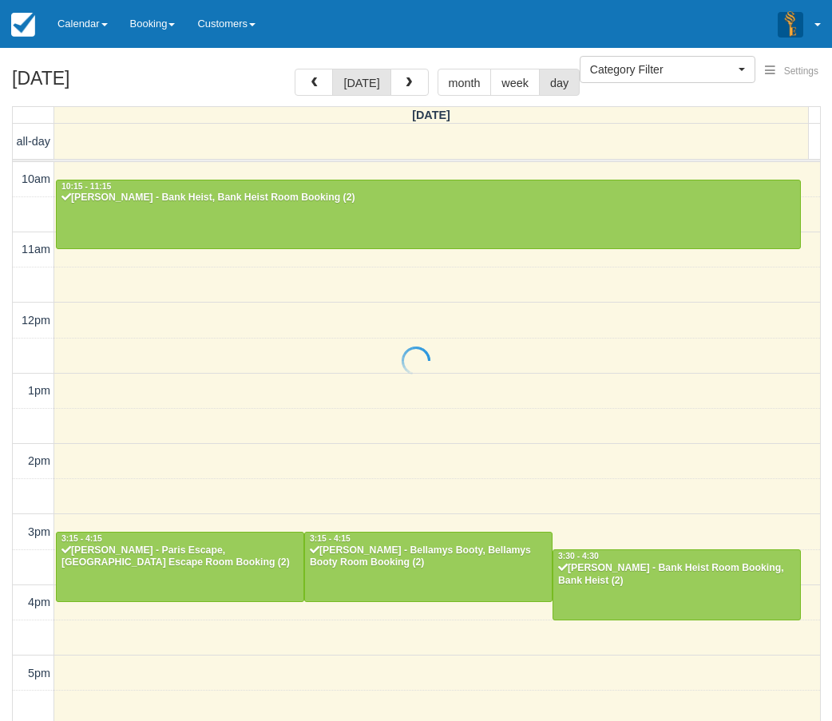
select select
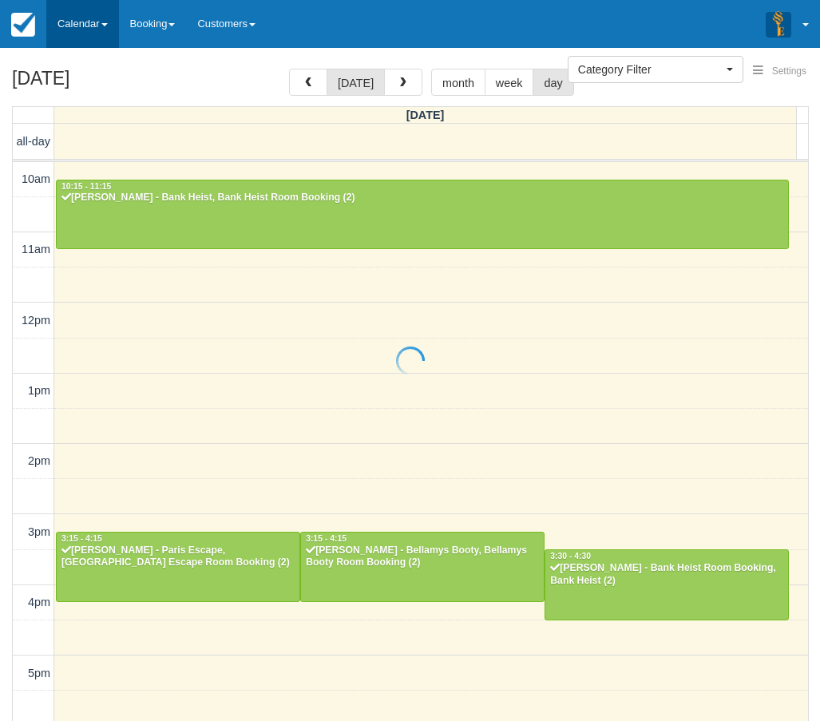
scroll to position [319, 0]
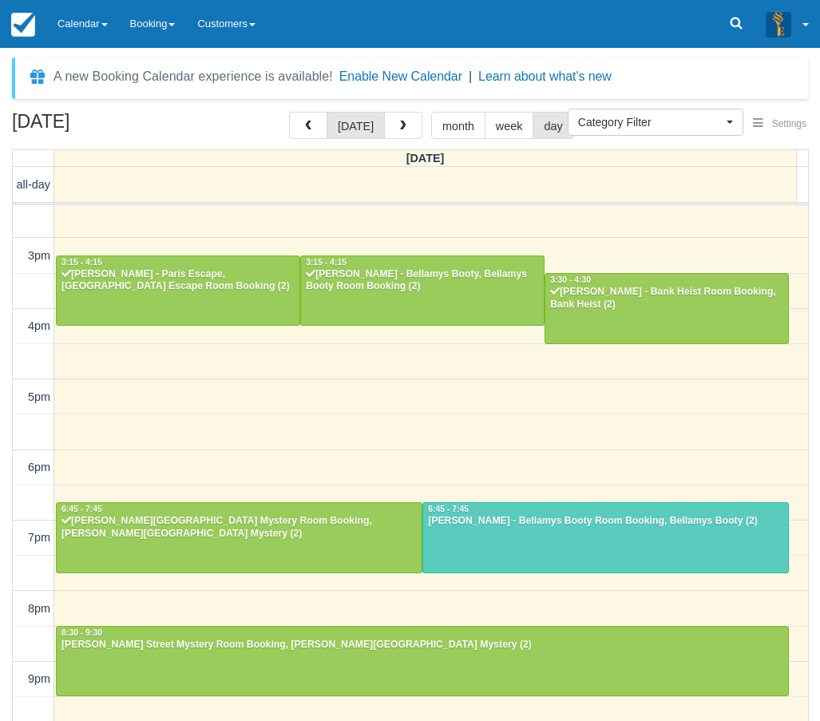
drag, startPoint x: 104, startPoint y: 29, endPoint x: 95, endPoint y: 58, distance: 30.8
click at [104, 28] on link "Calendar" at bounding box center [82, 24] width 73 height 48
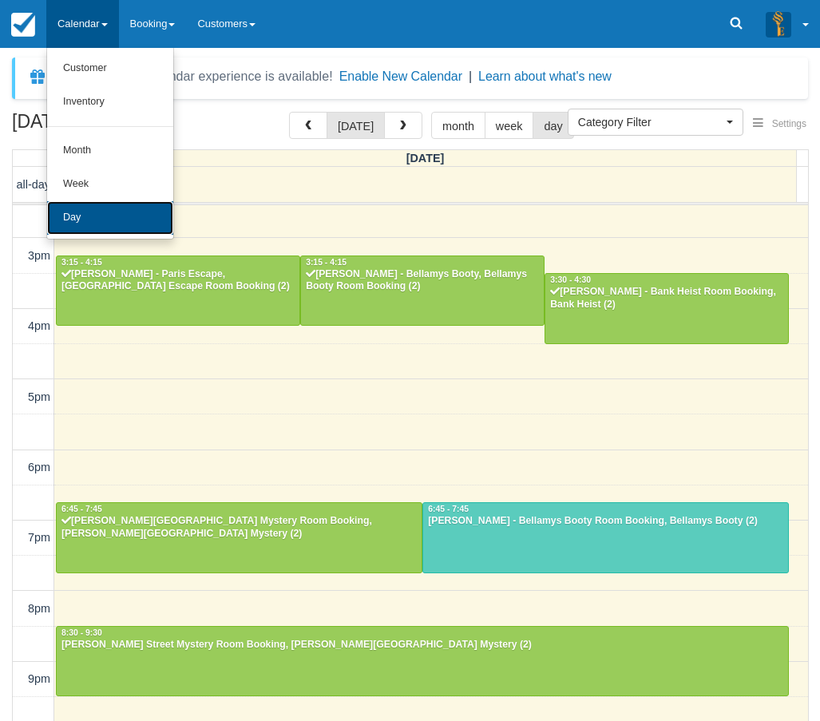
click at [100, 231] on link "Day" at bounding box center [110, 218] width 126 height 34
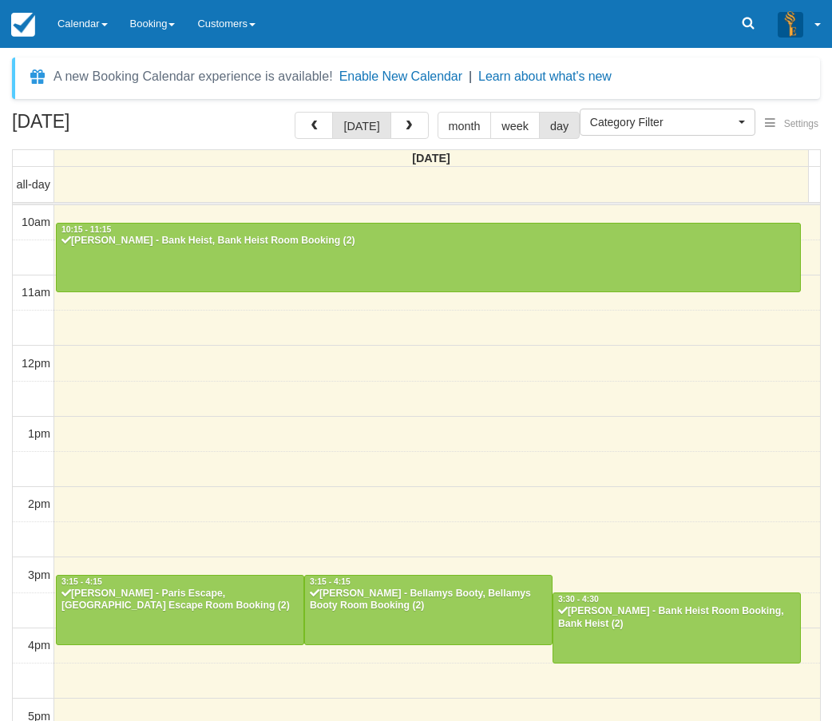
select select
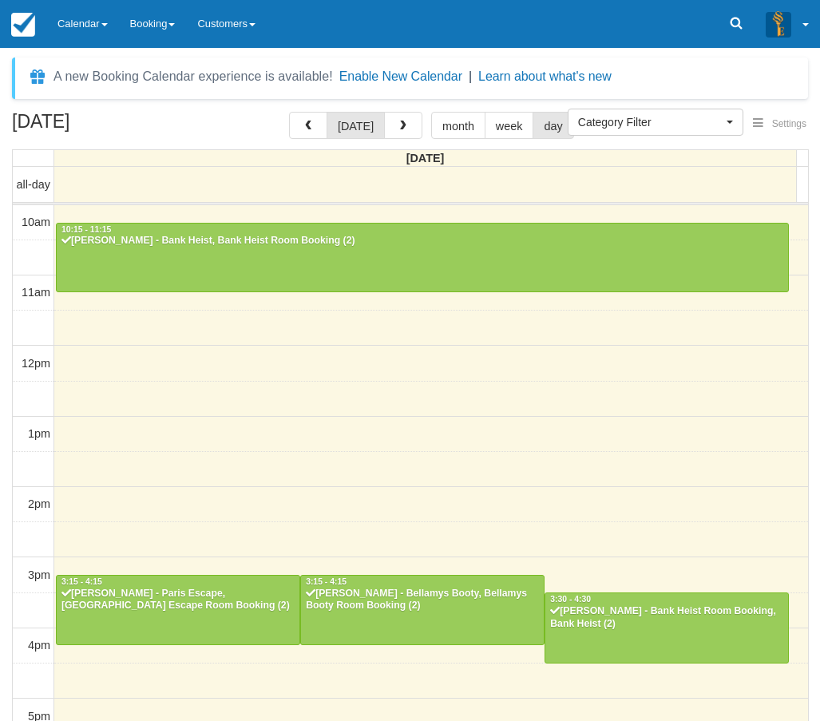
scroll to position [319, 0]
